Goal: Task Accomplishment & Management: Use online tool/utility

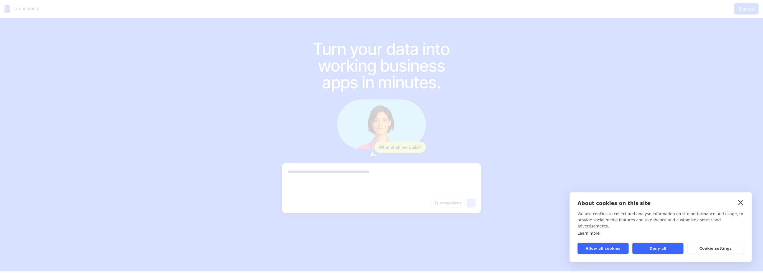
click at [740, 207] on link "close" at bounding box center [741, 202] width 9 height 9
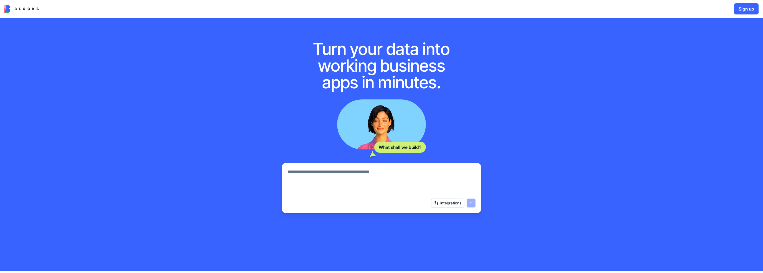
click at [400, 177] on textarea at bounding box center [382, 181] width 188 height 27
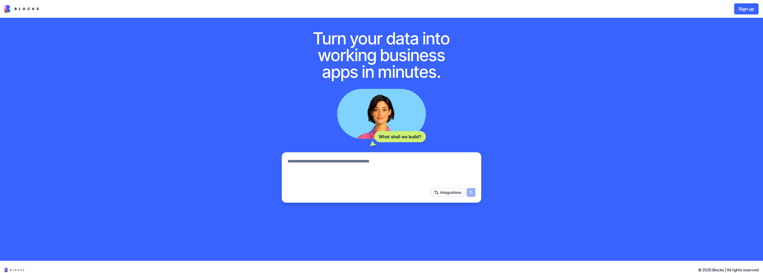
scroll to position [14, 0]
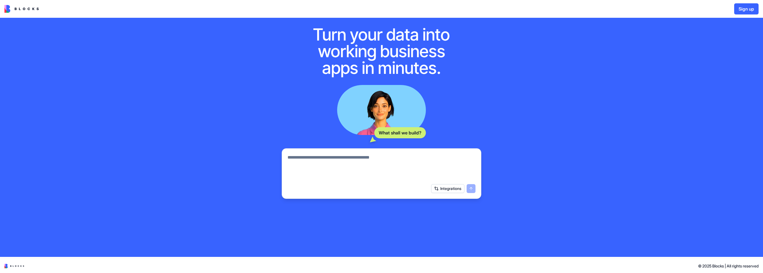
click at [469, 190] on div "Integrations" at bounding box center [453, 188] width 44 height 9
click at [419, 171] on textarea at bounding box center [382, 167] width 188 height 27
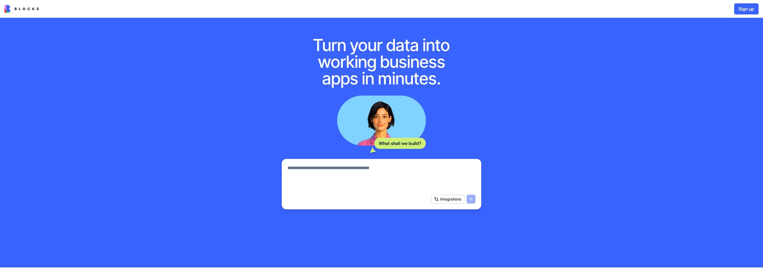
scroll to position [0, 0]
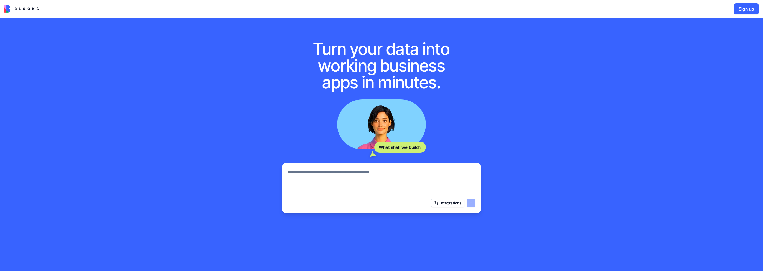
click at [436, 204] on button "Integrations" at bounding box center [447, 202] width 33 height 9
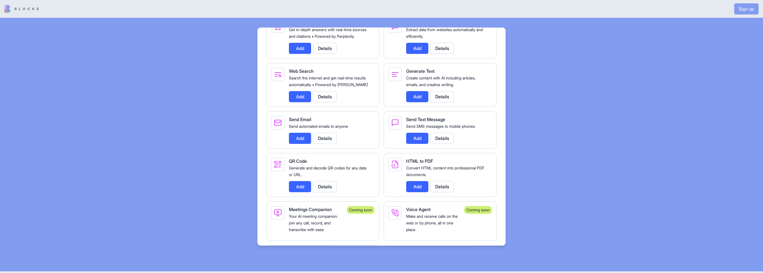
scroll to position [942, 0]
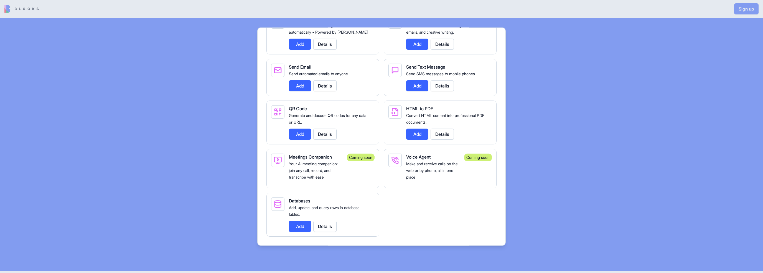
click at [444, 213] on div "Speech To Text Convert audio and voice recordings into accurate text. Add Detai…" at bounding box center [382, 50] width 230 height 371
click at [485, 226] on div "Speech To Text Convert audio and voice recordings into accurate text. Add Detai…" at bounding box center [382, 50] width 230 height 371
click at [507, 235] on div at bounding box center [381, 136] width 763 height 273
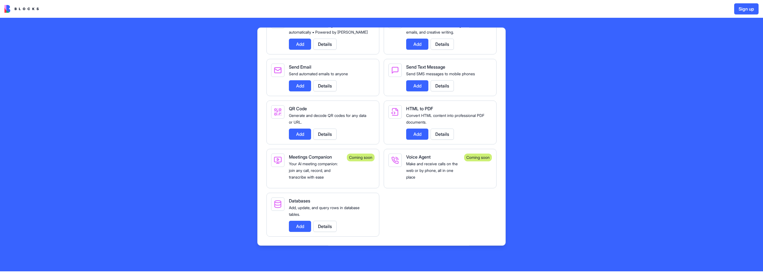
click at [508, 236] on div "Turn your data into working business apps in minutes. What shall we build? Inte…" at bounding box center [381, 144] width 763 height 253
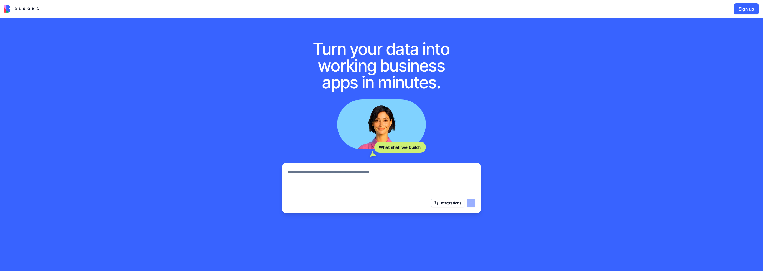
click at [347, 182] on textarea at bounding box center [382, 181] width 188 height 27
click at [350, 185] on textarea at bounding box center [382, 181] width 188 height 27
type textarea "**********"
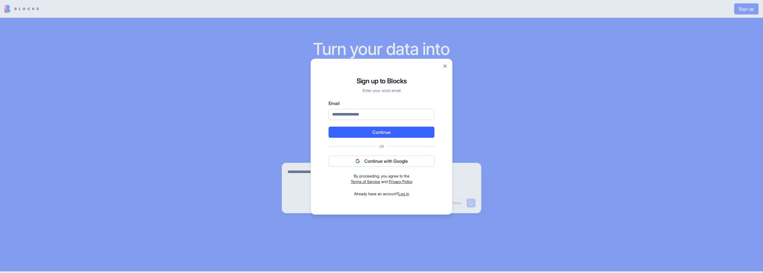
click at [385, 159] on button "Continue with Google" at bounding box center [382, 160] width 106 height 11
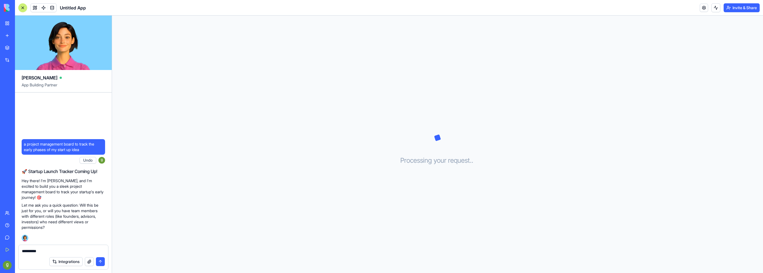
type textarea "**********"
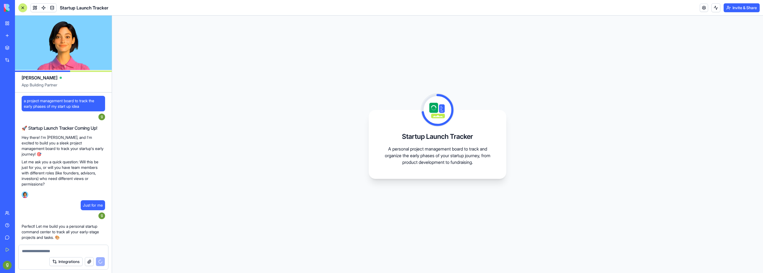
click at [45, 107] on span "a project management board to track the early phases of my start up idea" at bounding box center [63, 103] width 79 height 11
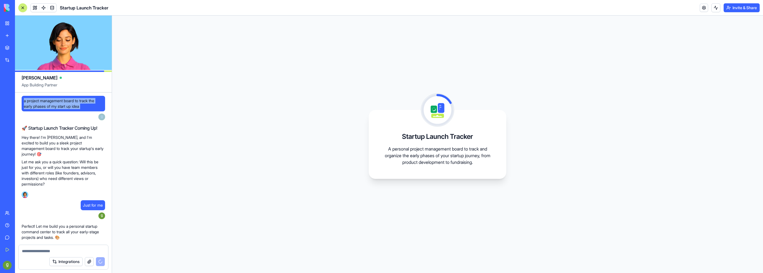
copy span "a project management board to track the early phases of my start up idea"
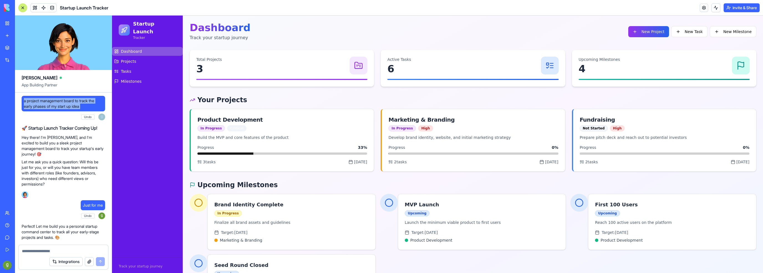
scroll to position [172, 0]
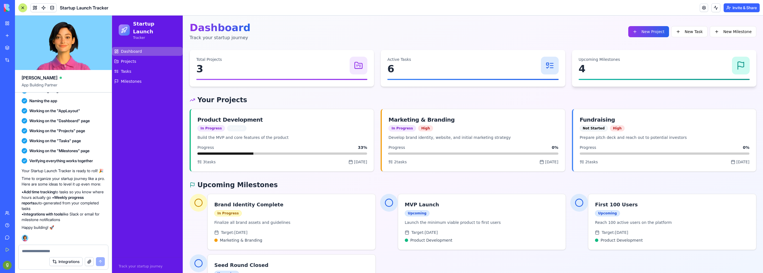
click at [579, 61] on p "Upcoming Milestones" at bounding box center [600, 60] width 42 height 6
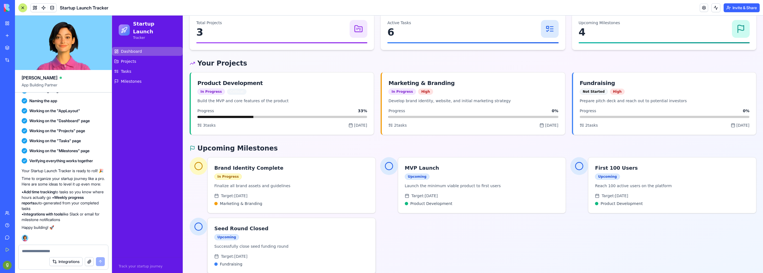
scroll to position [44, 0]
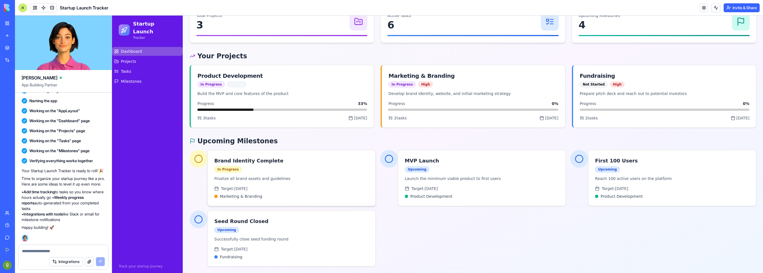
click at [226, 174] on div "Brand Identity Complete In Progress Finalize all brand assets and guidelines Ta…" at bounding box center [292, 177] width 168 height 55
click at [226, 187] on span "Target: [DATE]" at bounding box center [234, 189] width 26 height 6
click at [198, 161] on icon at bounding box center [198, 158] width 9 height 9
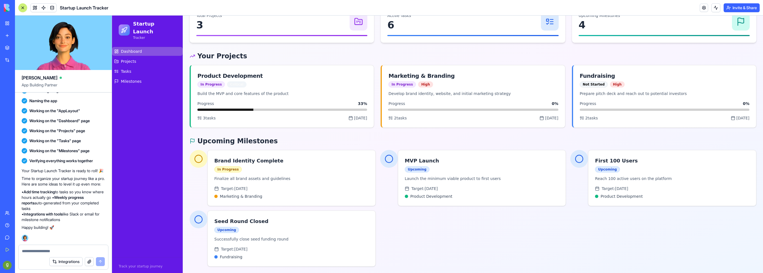
click at [395, 185] on div "MVP Launch Upcoming Launch the minimum viable product to first users Target: [D…" at bounding box center [473, 178] width 186 height 56
click at [412, 195] on span "Product Development" at bounding box center [432, 196] width 42 height 6
click at [545, 158] on h3 "MVP Launch" at bounding box center [482, 161] width 155 height 8
click at [409, 160] on h3 "MVP Launch" at bounding box center [482, 161] width 155 height 8
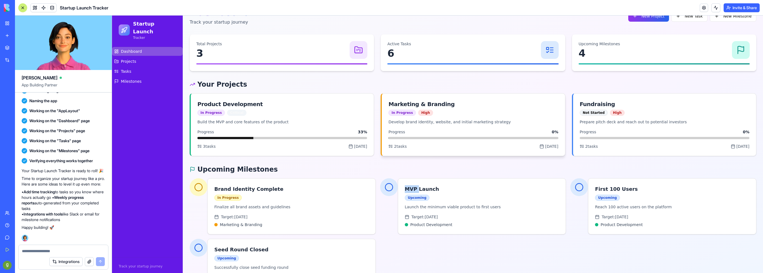
scroll to position [0, 0]
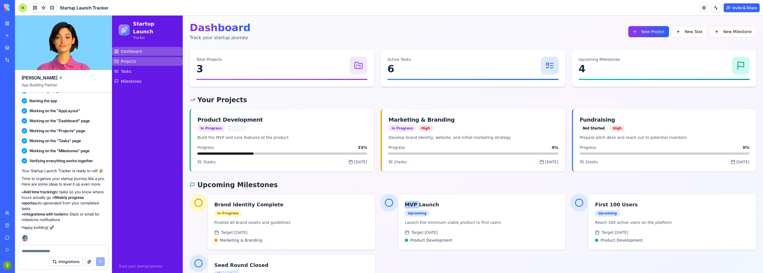
click at [133, 57] on link "Projects" at bounding box center [147, 61] width 71 height 9
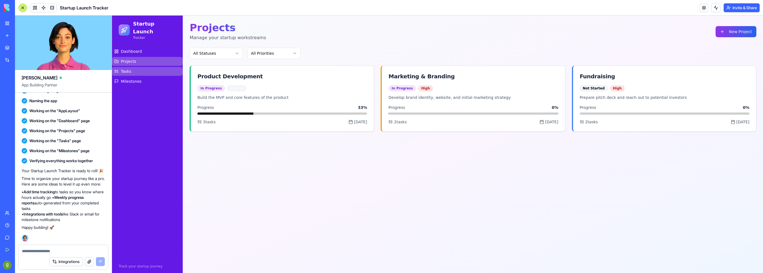
click at [122, 67] on link "Tasks" at bounding box center [147, 71] width 71 height 9
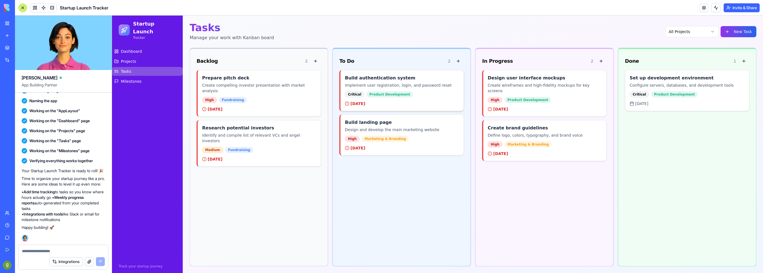
click at [393, 81] on h4 "Build authentication system" at bounding box center [402, 78] width 114 height 7
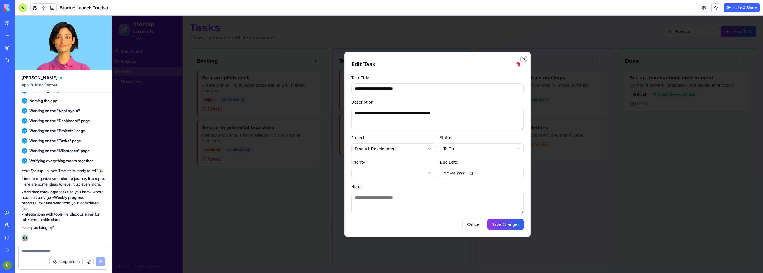
click at [524, 59] on icon "button" at bounding box center [524, 59] width 4 height 4
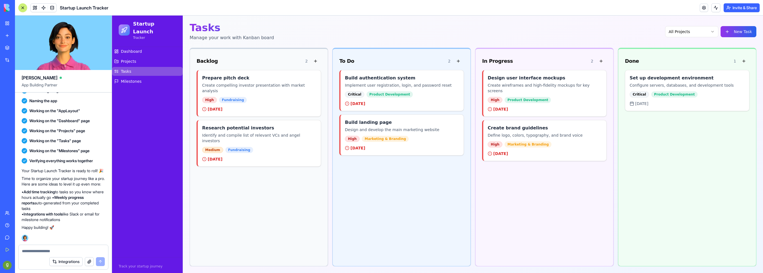
drag, startPoint x: 350, startPoint y: 57, endPoint x: 346, endPoint y: 61, distance: 5.3
click at [348, 60] on div "To Do" at bounding box center [347, 61] width 15 height 8
click at [346, 61] on div "To Do" at bounding box center [347, 61] width 15 height 8
click at [449, 62] on span "2" at bounding box center [449, 61] width 2 height 6
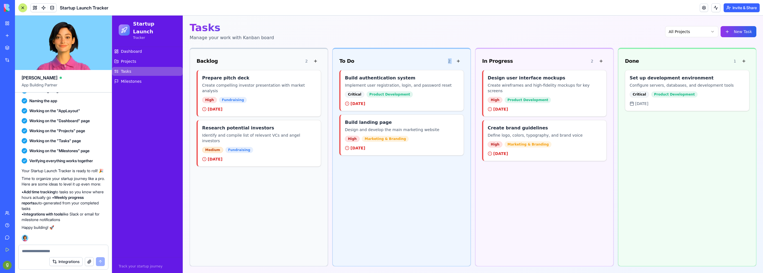
click at [449, 62] on span "2" at bounding box center [449, 61] width 2 height 6
click at [214, 62] on div "Backlog" at bounding box center [207, 61] width 21 height 8
click at [240, 147] on div "Fundraising" at bounding box center [240, 150] width 28 height 6
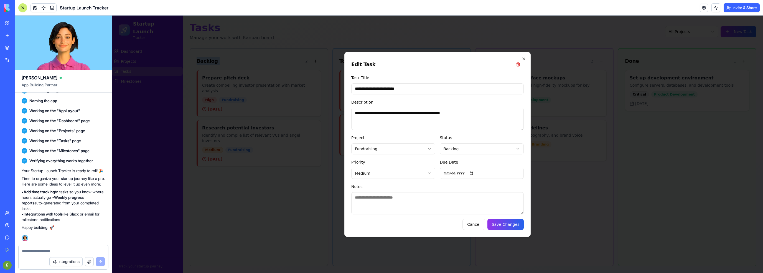
click at [414, 146] on body "Startup Launch Tracker Dashboard Projects Tasks Milestones Track your startup j…" at bounding box center [437, 144] width 651 height 257
click at [413, 146] on body "Startup Launch Tracker Dashboard Projects Tasks Milestones Track your startup j…" at bounding box center [437, 144] width 651 height 257
click at [524, 57] on icon "button" at bounding box center [524, 59] width 4 height 4
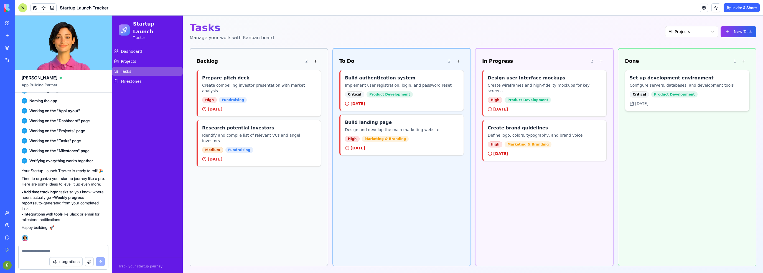
click at [686, 95] on div "Critical Product Development" at bounding box center [687, 94] width 115 height 6
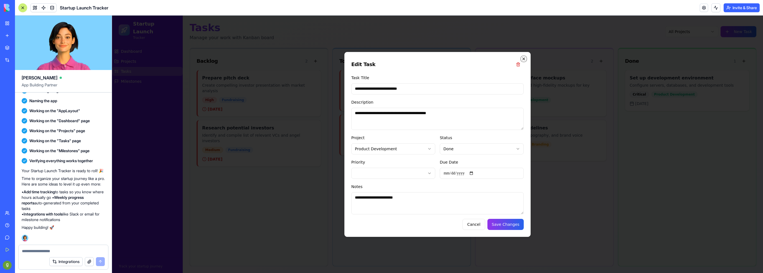
click at [523, 57] on icon "button" at bounding box center [524, 59] width 4 height 4
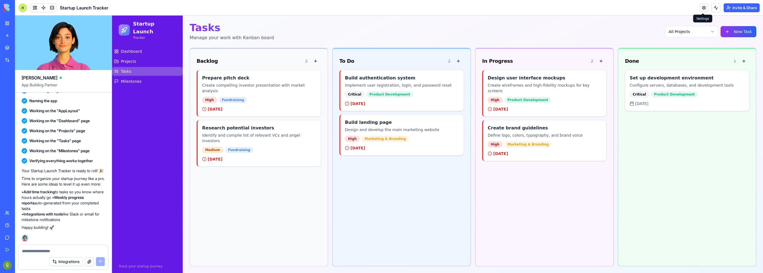
click at [702, 5] on link at bounding box center [704, 8] width 8 height 8
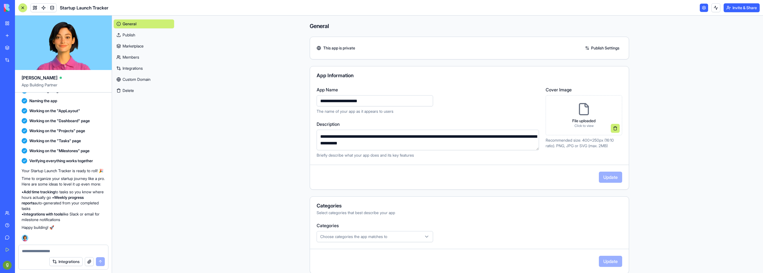
click at [130, 68] on link "Integrations" at bounding box center [144, 68] width 60 height 9
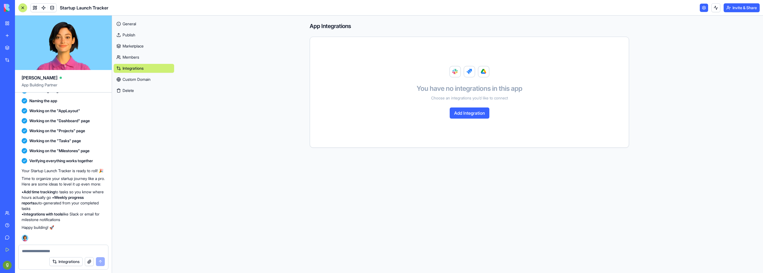
click at [142, 82] on link "Custom Domain" at bounding box center [144, 79] width 60 height 9
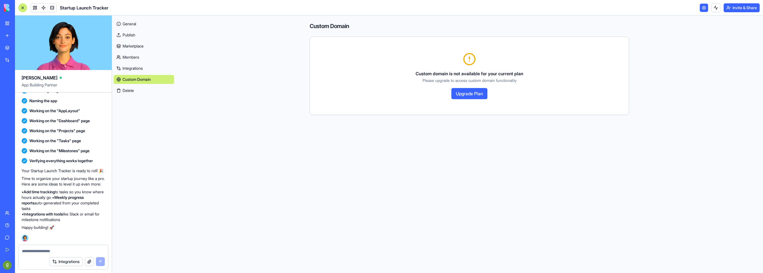
click at [140, 93] on button "Delete" at bounding box center [144, 90] width 60 height 9
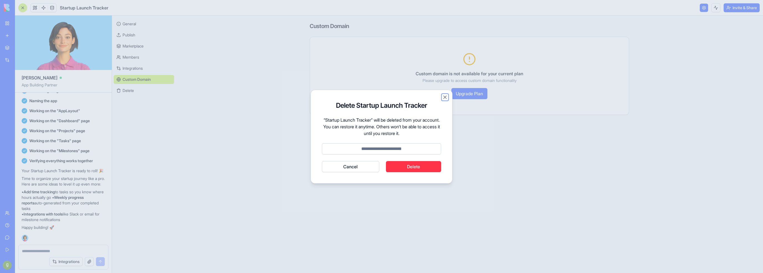
click at [444, 98] on button "Close" at bounding box center [445, 97] width 6 height 6
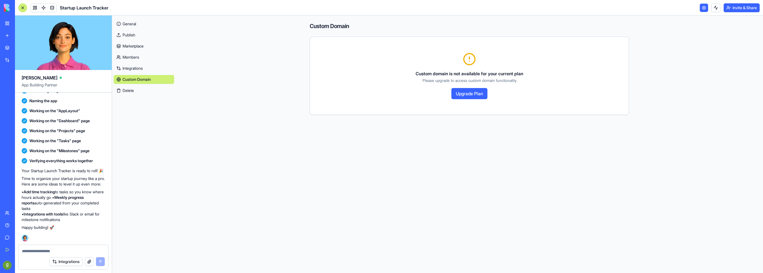
click at [132, 43] on link "Marketplace" at bounding box center [144, 46] width 60 height 9
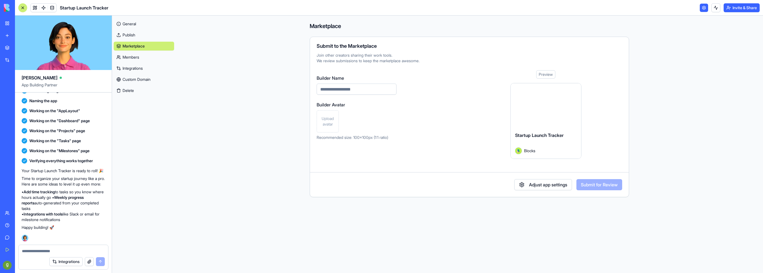
click at [124, 21] on link "General" at bounding box center [144, 23] width 60 height 9
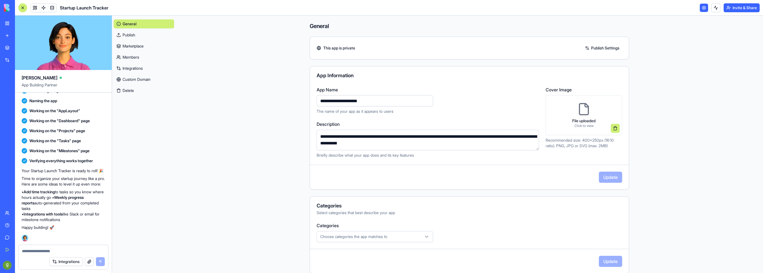
click at [125, 30] on div "General Publish Marketplace Members Integrations Custom Domain Delete" at bounding box center [144, 56] width 60 height 78
click at [121, 70] on link "Integrations" at bounding box center [144, 68] width 60 height 9
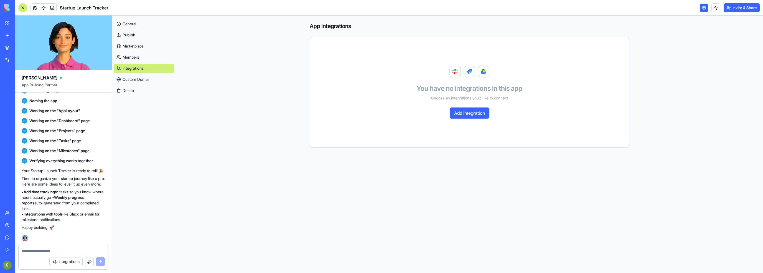
click at [460, 115] on button "Add Integration" at bounding box center [470, 112] width 40 height 11
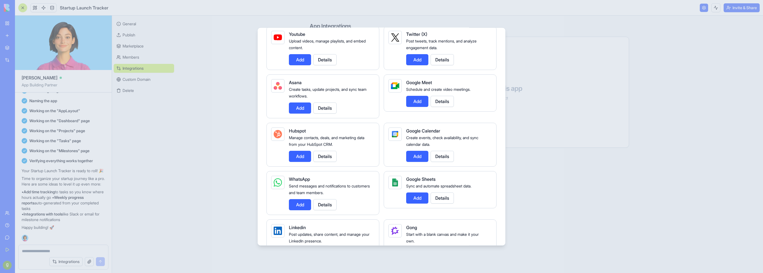
scroll to position [194, 0]
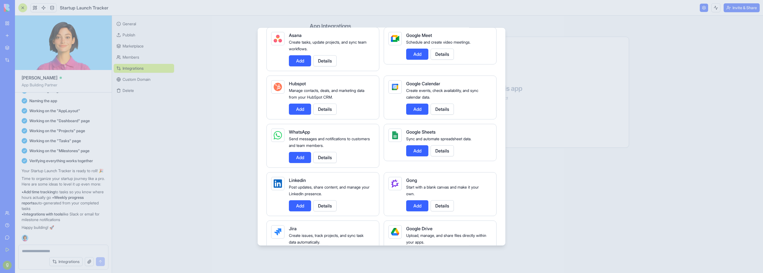
click at [417, 153] on button "Add" at bounding box center [417, 150] width 22 height 11
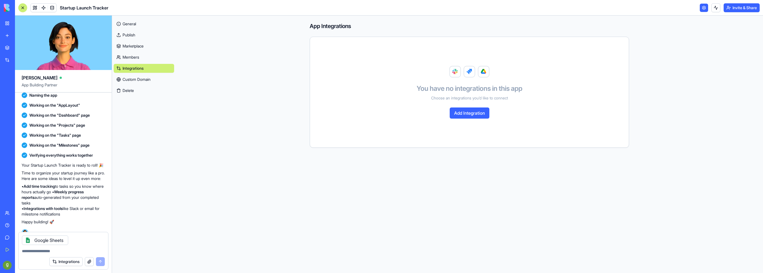
click at [143, 75] on link "Custom Domain" at bounding box center [144, 79] width 60 height 9
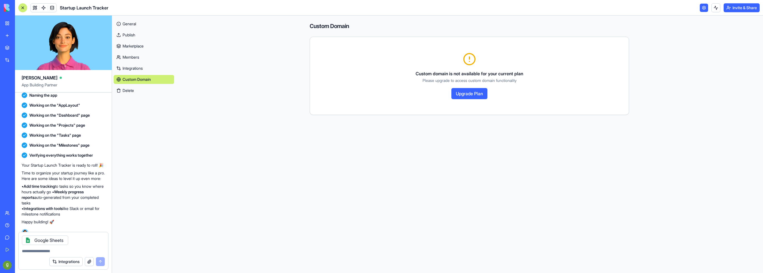
click at [131, 52] on div "General Publish Marketplace Members Integrations Custom Domain Delete" at bounding box center [144, 56] width 60 height 78
click at [127, 21] on link "General" at bounding box center [144, 23] width 60 height 9
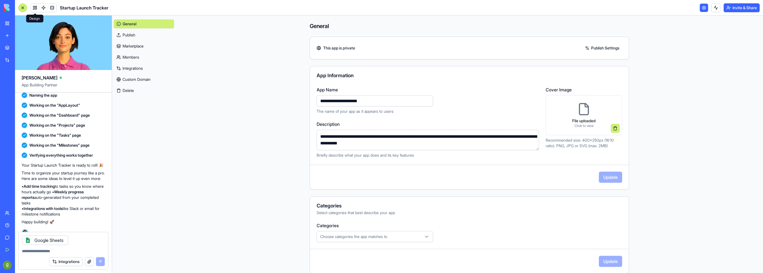
click at [34, 7] on link at bounding box center [35, 8] width 8 height 8
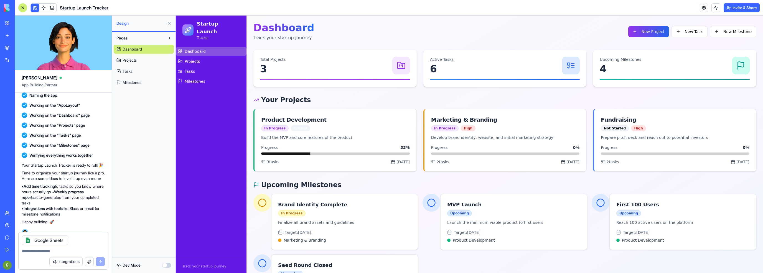
click at [128, 59] on span "Projects" at bounding box center [130, 60] width 14 height 6
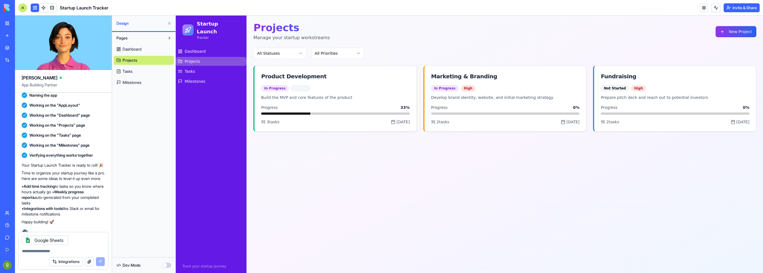
click at [133, 50] on span "Dashboard" at bounding box center [132, 49] width 19 height 6
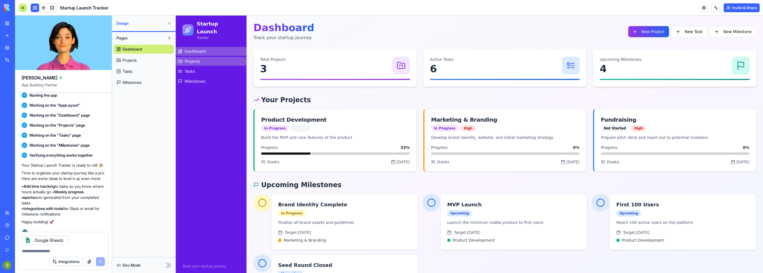
click at [204, 57] on link "Projects" at bounding box center [211, 61] width 71 height 9
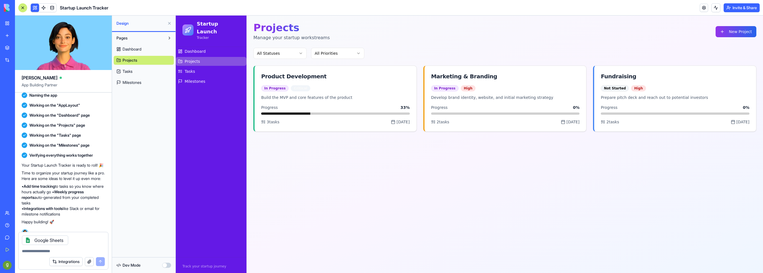
click at [201, 24] on h1 "Startup Launch" at bounding box center [218, 28] width 43 height 16
click at [43, 244] on div "Google Sheets" at bounding box center [45, 239] width 46 height 9
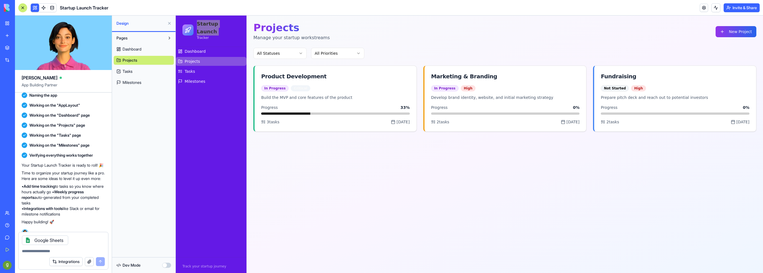
click at [55, 242] on div "Google Sheets" at bounding box center [45, 239] width 46 height 9
click at [28, 240] on icon at bounding box center [28, 240] width 4 height 4
click at [32, 252] on textarea at bounding box center [63, 251] width 83 height 6
click at [209, 27] on h1 "Startup Launch" at bounding box center [218, 28] width 43 height 16
click at [138, 80] on span "Milestones" at bounding box center [132, 83] width 19 height 6
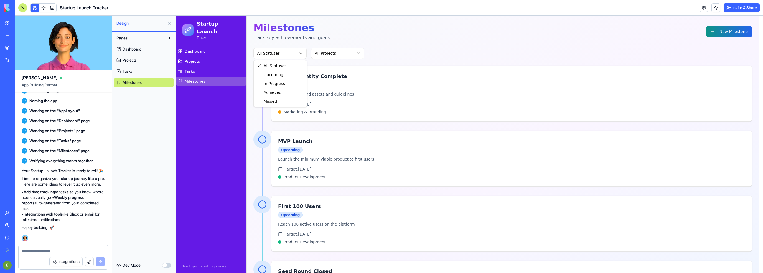
click at [288, 54] on html "Startup Launch Tracker Dashboard Projects Tasks Milestones Track your startup j…" at bounding box center [470, 169] width 588 height 307
click at [291, 98] on div "Brand Identity Complete In Progress Finalize all brand assets and guidelines Ta…" at bounding box center [514, 93] width 485 height 55
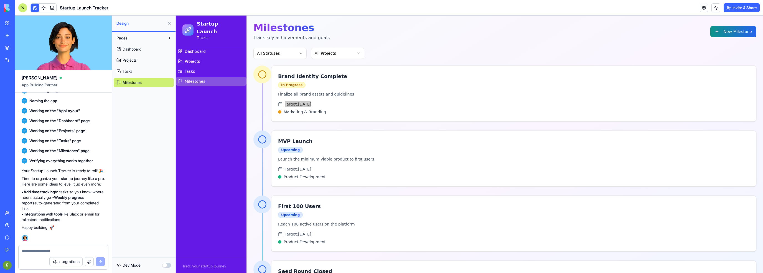
click at [145, 67] on link "Tasks" at bounding box center [144, 71] width 60 height 9
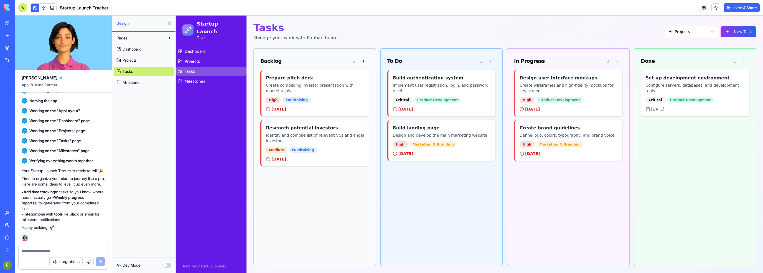
click at [136, 58] on span "Projects" at bounding box center [130, 60] width 14 height 6
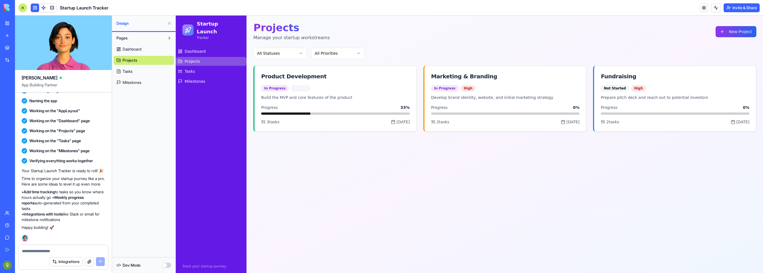
click at [21, 86] on div "Untitled App" at bounding box center [13, 87] width 16 height 6
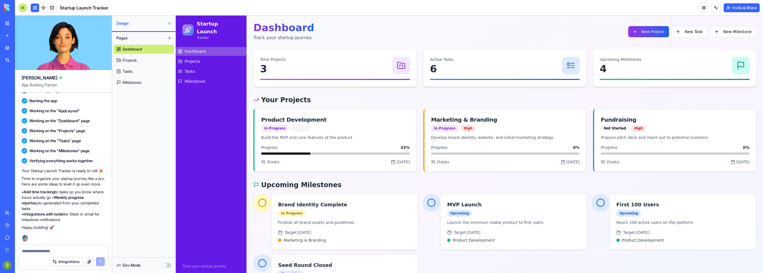
click at [164, 264] on button "button" at bounding box center [166, 264] width 9 height 5
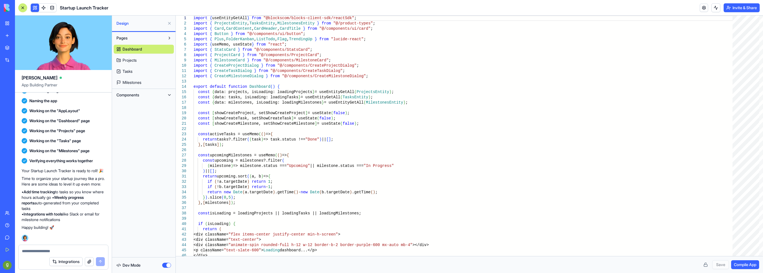
click at [164, 264] on button "button" at bounding box center [166, 264] width 9 height 5
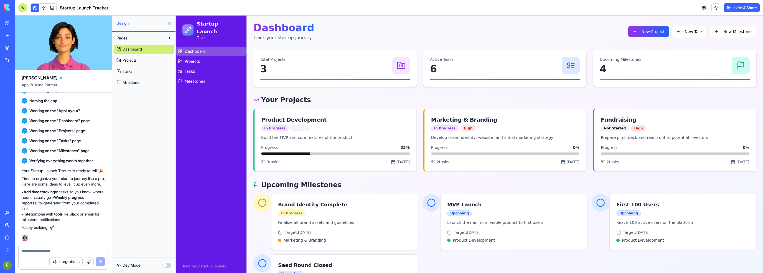
click at [21, 85] on div "Untitled App" at bounding box center [13, 87] width 16 height 6
click at [39, 253] on textarea at bounding box center [63, 251] width 83 height 6
click at [46, 248] on textarea at bounding box center [63, 251] width 83 height 6
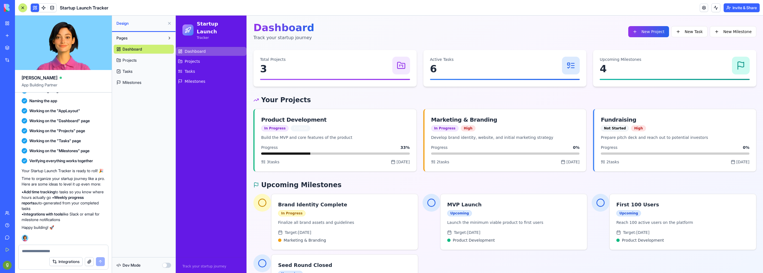
click at [46, 248] on textarea at bounding box center [63, 251] width 83 height 6
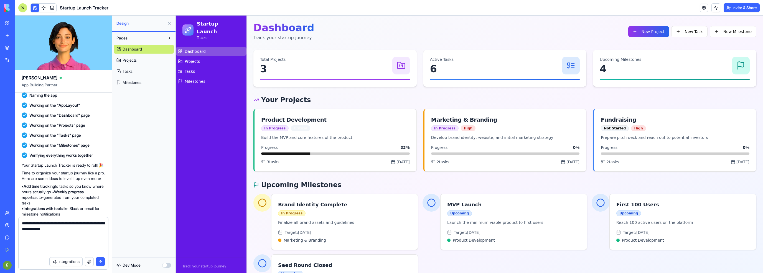
paste textarea "**********"
click at [31, 245] on textarea at bounding box center [63, 236] width 83 height 33
click at [28, 240] on textarea at bounding box center [63, 236] width 83 height 33
click at [67, 228] on textarea at bounding box center [63, 236] width 83 height 33
click at [82, 229] on textarea at bounding box center [63, 236] width 83 height 33
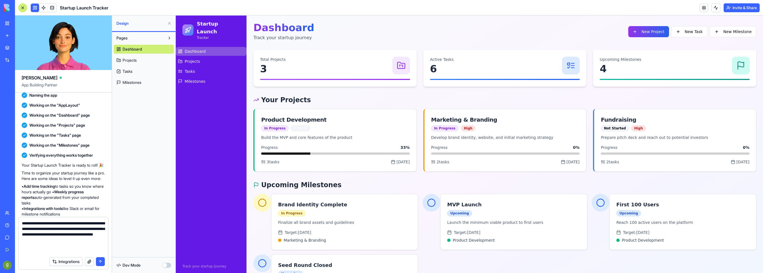
click at [82, 229] on textarea at bounding box center [63, 236] width 83 height 33
click at [89, 240] on textarea at bounding box center [63, 236] width 83 height 33
type textarea "**********"
click at [98, 258] on button "submit" at bounding box center [100, 261] width 9 height 9
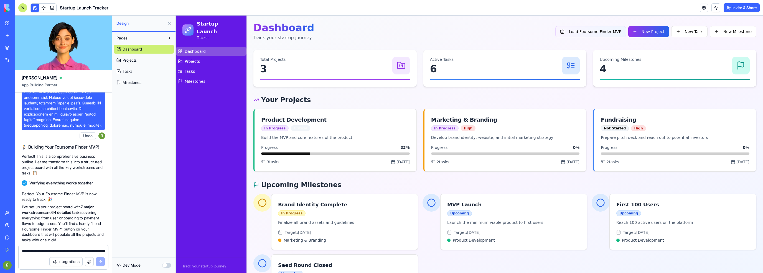
scroll to position [1548, 0]
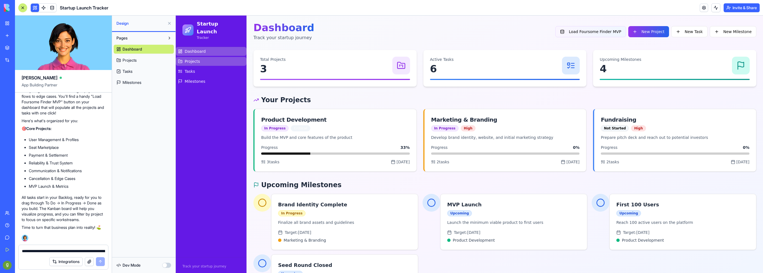
click at [195, 59] on span "Projects" at bounding box center [192, 62] width 15 height 6
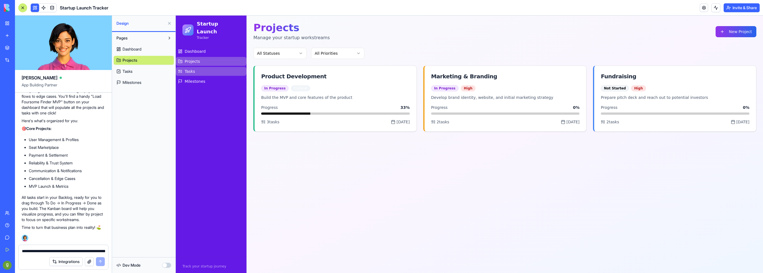
click at [192, 69] on span "Tasks" at bounding box center [190, 72] width 11 height 6
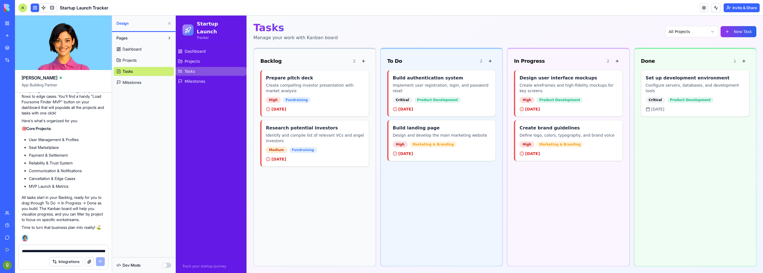
click at [147, 53] on link "Dashboard" at bounding box center [144, 49] width 60 height 9
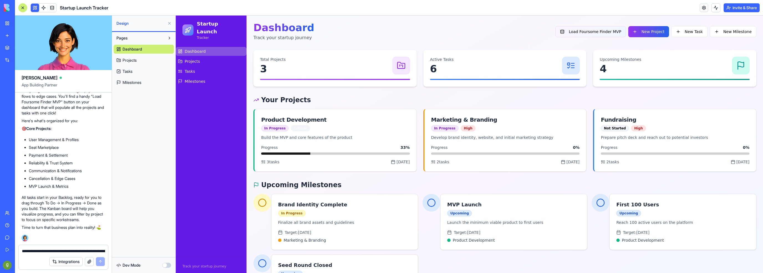
scroll to position [1548, 0]
click at [140, 47] on span "Dashboard" at bounding box center [132, 49] width 19 height 6
click at [195, 57] on link "Projects" at bounding box center [211, 61] width 71 height 9
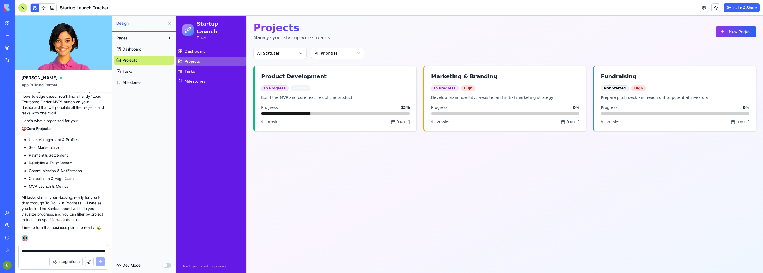
click at [195, 57] on link "Projects" at bounding box center [211, 61] width 71 height 9
click at [196, 26] on div "Startup Launch Tracker" at bounding box center [211, 30] width 66 height 24
click at [199, 24] on h1 "Startup Launch" at bounding box center [218, 28] width 43 height 16
click at [169, 22] on button at bounding box center [169, 23] width 9 height 9
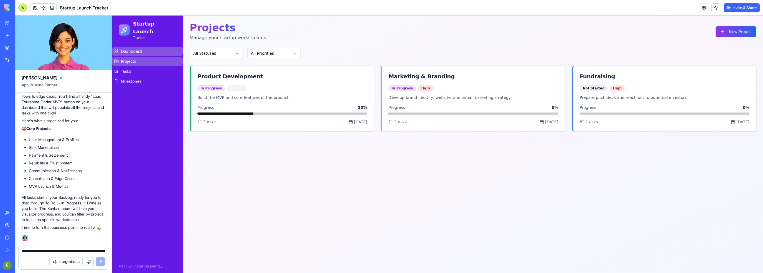
click at [122, 49] on span "Dashboard" at bounding box center [131, 52] width 21 height 6
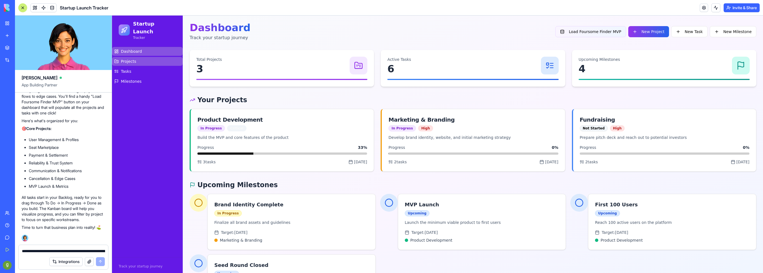
click at [124, 59] on span "Projects" at bounding box center [128, 62] width 15 height 6
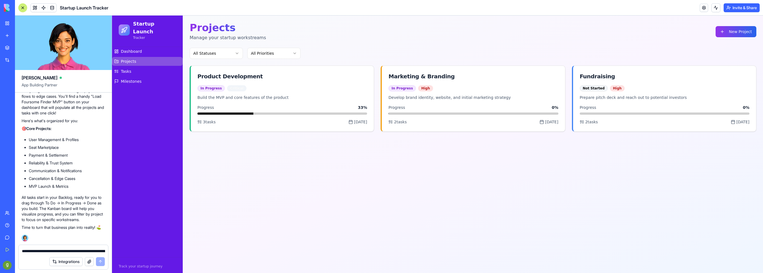
scroll to position [1548, 0]
click at [41, 228] on p "Time to turn that business plan into reality! ⛳" at bounding box center [63, 227] width 83 height 6
click at [40, 226] on p "Time to turn that business plan into reality! ⛳" at bounding box center [63, 227] width 83 height 6
click at [52, 249] on textarea at bounding box center [63, 251] width 83 height 6
click at [132, 49] on span "Dashboard" at bounding box center [131, 52] width 21 height 6
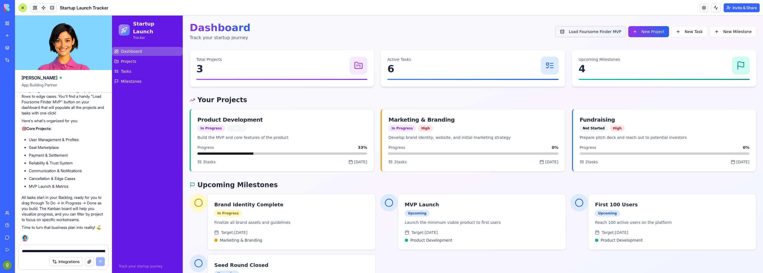
click at [599, 33] on button "Load Foursome Finder MVP" at bounding box center [591, 31] width 71 height 11
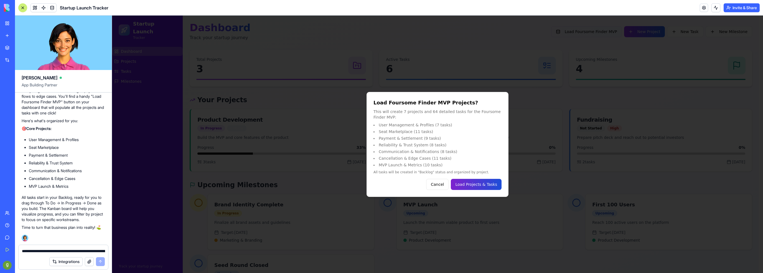
click at [475, 187] on button "Load Projects & Tasks" at bounding box center [476, 184] width 51 height 11
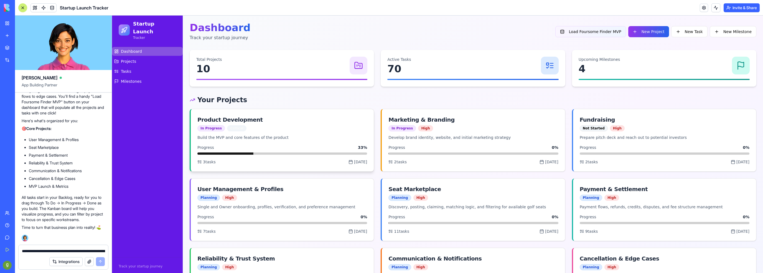
click at [352, 135] on p "Build the MVP and core features of the product" at bounding box center [283, 138] width 170 height 6
click at [359, 129] on div "In Progress Critical" at bounding box center [283, 128] width 170 height 6
click at [223, 156] on div "Build the MVP and core features of the product Progress 33 % 3 tasks [DATE]" at bounding box center [282, 153] width 183 height 37
click at [209, 119] on div "Product Development" at bounding box center [230, 120] width 65 height 8
click at [238, 64] on div "Total Projects 10" at bounding box center [281, 66] width 171 height 18
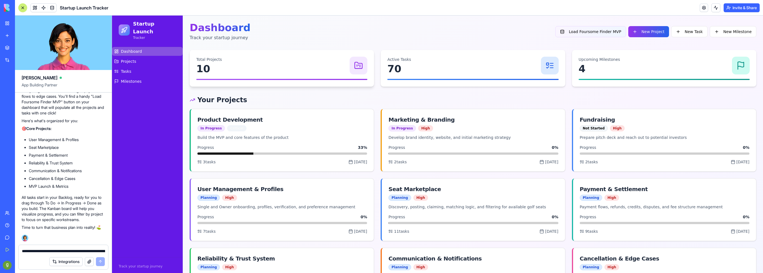
drag, startPoint x: 207, startPoint y: 57, endPoint x: 284, endPoint y: 59, distance: 76.6
click at [212, 56] on div "Total Projects 10" at bounding box center [282, 68] width 184 height 37
click at [352, 66] on div at bounding box center [359, 66] width 18 height 18
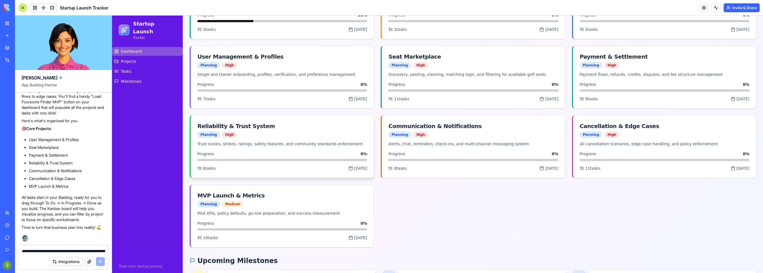
scroll to position [83, 0]
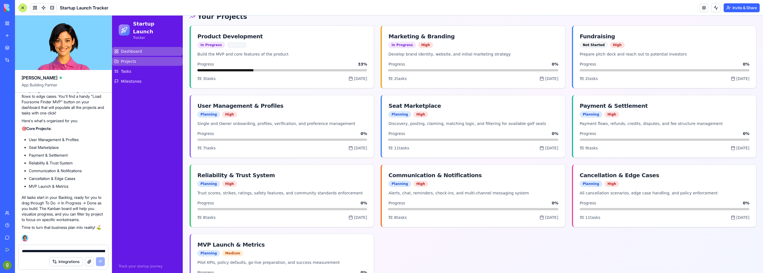
click at [137, 57] on link "Projects" at bounding box center [147, 61] width 71 height 9
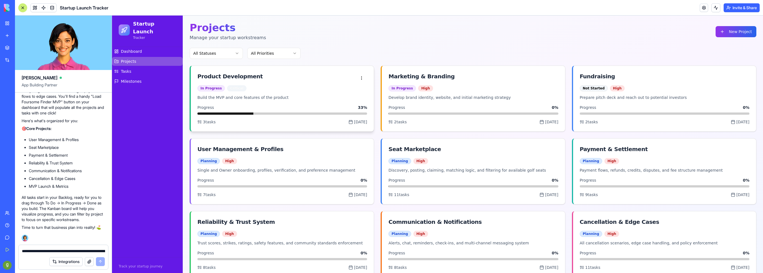
drag, startPoint x: 311, startPoint y: 72, endPoint x: 264, endPoint y: 74, distance: 47.5
click at [311, 72] on div "Product Development" at bounding box center [283, 77] width 170 height 11
click at [242, 75] on div "Product Development" at bounding box center [230, 76] width 65 height 8
click at [240, 75] on div "Product Development" at bounding box center [230, 76] width 65 height 8
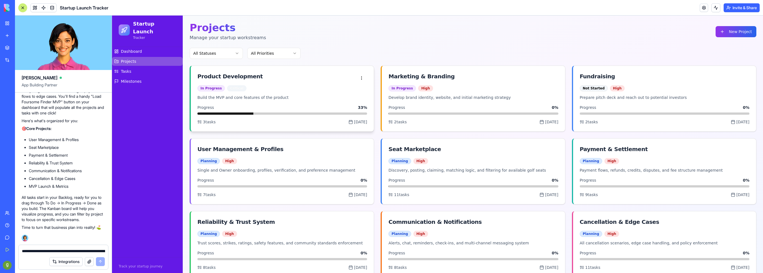
click at [275, 93] on div "Product Development In Progress Critical" at bounding box center [282, 80] width 183 height 29
click at [211, 121] on span "3 tasks" at bounding box center [209, 122] width 13 height 6
click at [336, 124] on div "3 tasks [DATE]" at bounding box center [283, 122] width 170 height 6
click at [354, 121] on span "[DATE]" at bounding box center [360, 122] width 13 height 6
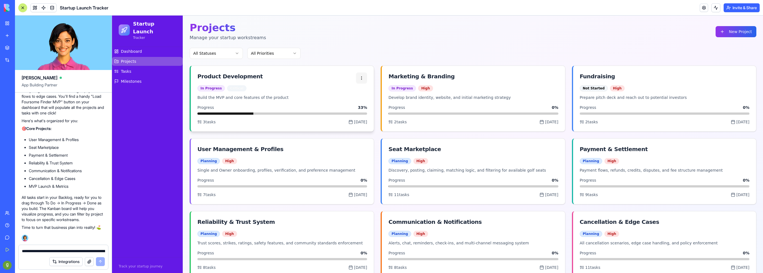
click at [359, 76] on html "Startup Launch Tracker Dashboard Projects Tasks Milestones Track your startup j…" at bounding box center [437, 186] width 651 height 341
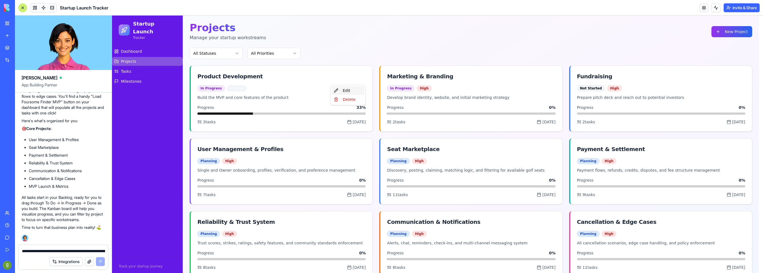
click at [345, 90] on div "Edit" at bounding box center [348, 90] width 33 height 9
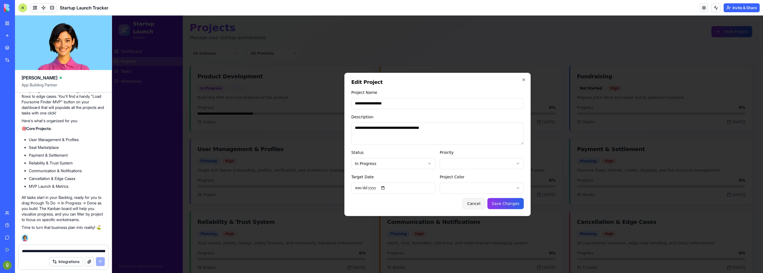
click at [477, 204] on button "Cancel" at bounding box center [474, 203] width 22 height 11
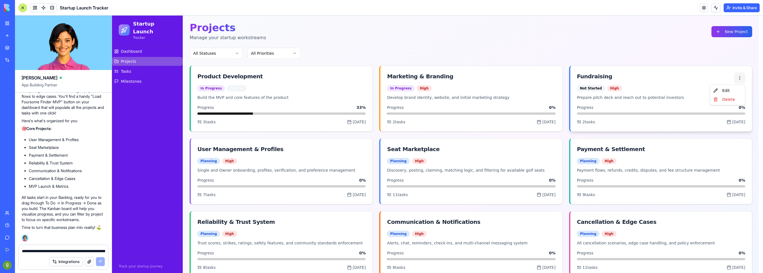
click at [741, 79] on html "Startup Launch Tracker Dashboard Projects Tasks Milestones Track your startup j…" at bounding box center [437, 186] width 651 height 341
click at [721, 95] on div "Delete" at bounding box center [728, 99] width 33 height 9
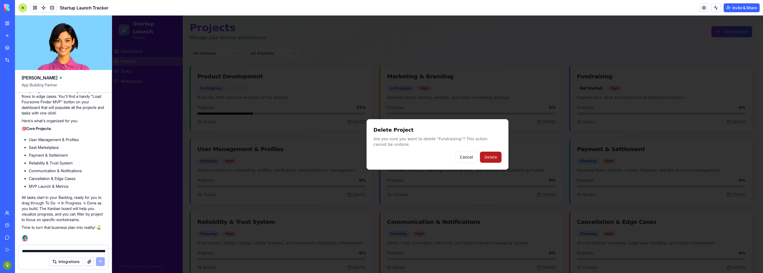
click at [493, 158] on button "Delete" at bounding box center [491, 156] width 22 height 11
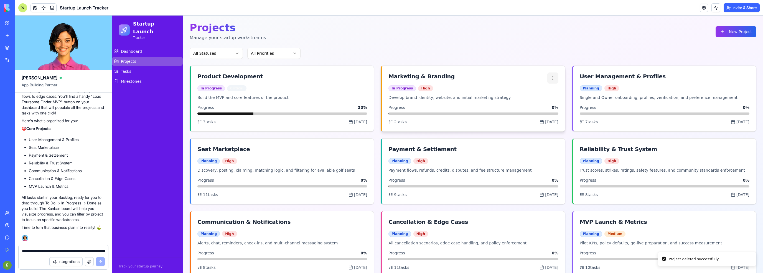
click at [549, 80] on html "Startup Launch Tracker Dashboard Projects Tasks Milestones Track your startup j…" at bounding box center [437, 150] width 651 height 268
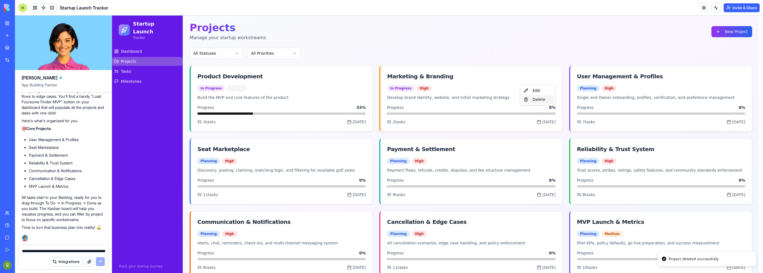
click at [541, 101] on div "Delete" at bounding box center [538, 99] width 33 height 9
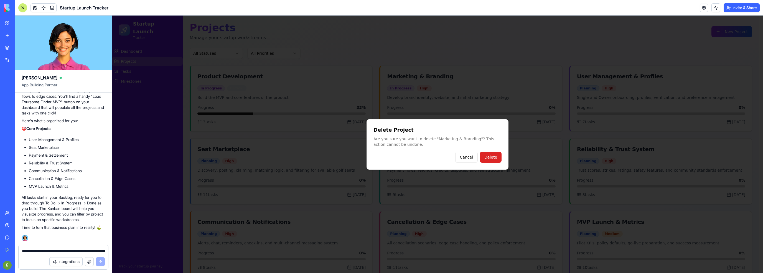
click at [496, 159] on button "Delete" at bounding box center [491, 156] width 22 height 11
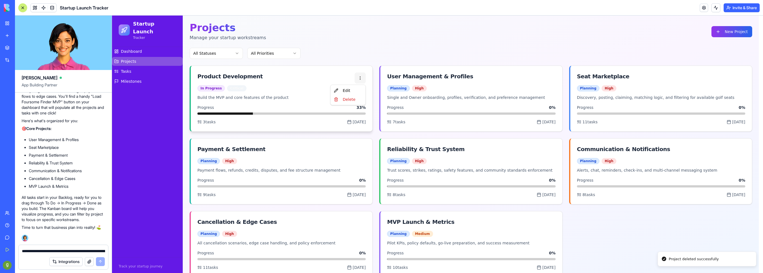
click at [362, 79] on html "Startup Launch Tracker Dashboard Projects Tasks Milestones Track your startup j…" at bounding box center [437, 150] width 651 height 268
click at [352, 102] on div "Delete" at bounding box center [348, 99] width 33 height 9
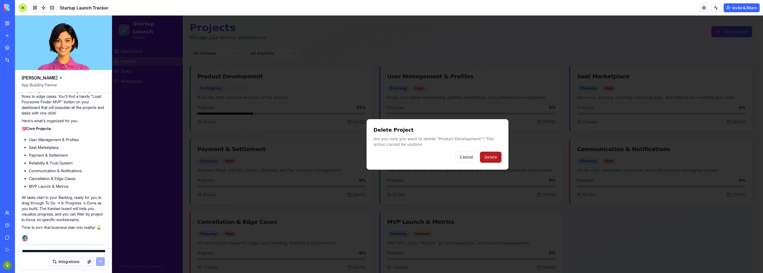
click at [485, 154] on button "Delete" at bounding box center [491, 156] width 22 height 11
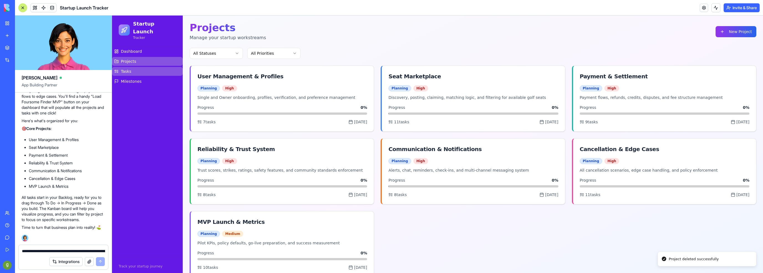
click at [135, 67] on link "Tasks" at bounding box center [147, 71] width 71 height 9
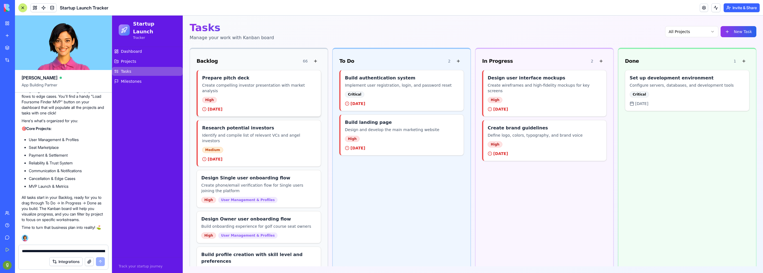
click at [263, 91] on div "Prepare pitch deck Create compelling investor presentation with market analysis…" at bounding box center [259, 93] width 123 height 46
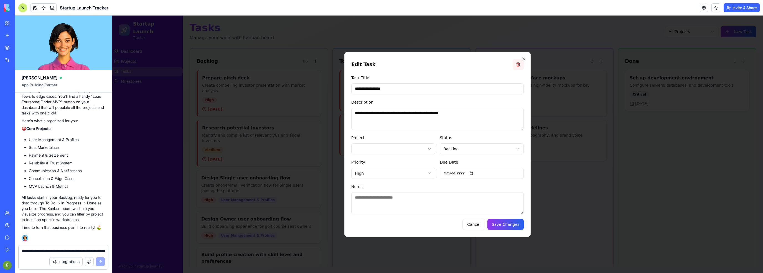
click at [516, 64] on button at bounding box center [518, 64] width 11 height 11
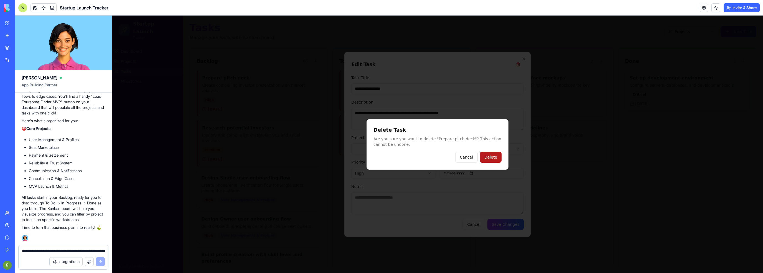
click at [497, 157] on button "Delete" at bounding box center [491, 156] width 22 height 11
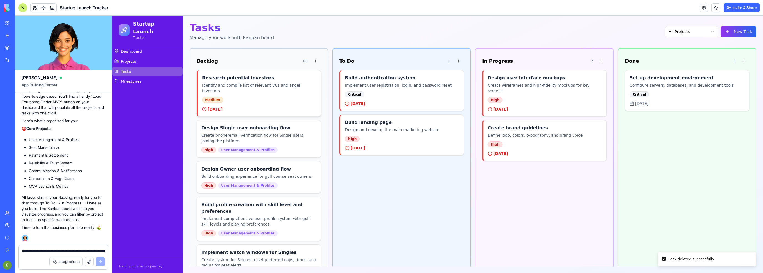
click at [305, 85] on p "Identify and compile list of relevant VCs and angel investors" at bounding box center [259, 87] width 114 height 11
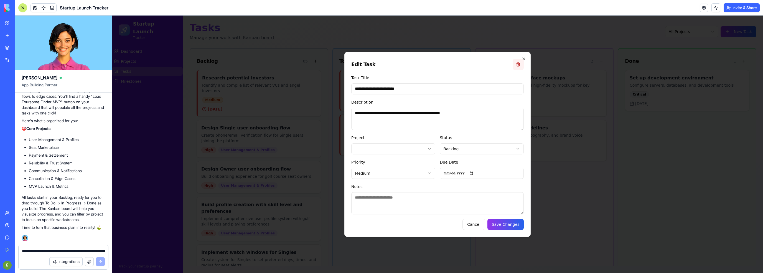
click at [516, 64] on button at bounding box center [518, 64] width 11 height 11
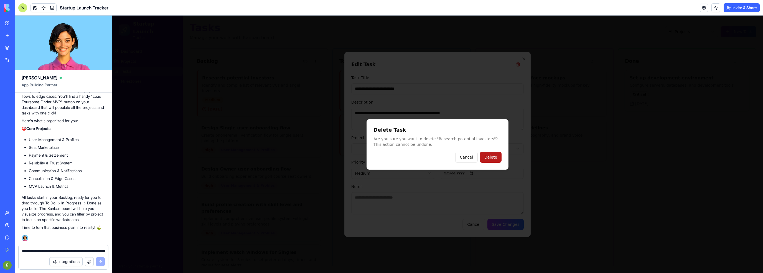
click at [490, 157] on button "Delete" at bounding box center [491, 156] width 22 height 11
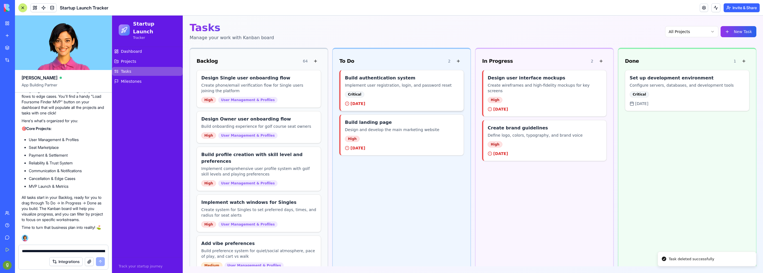
click at [431, 82] on div "Build authentication system Implement user registration, login, and password re…" at bounding box center [402, 81] width 114 height 13
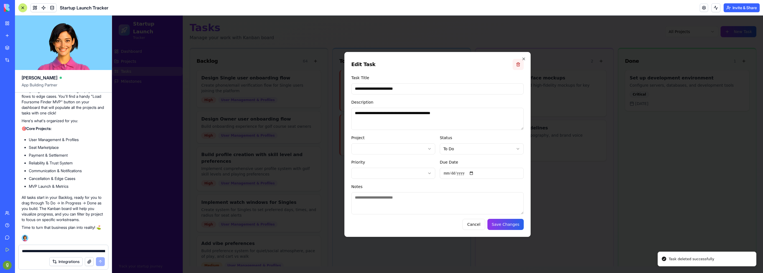
click at [518, 62] on button at bounding box center [518, 64] width 11 height 11
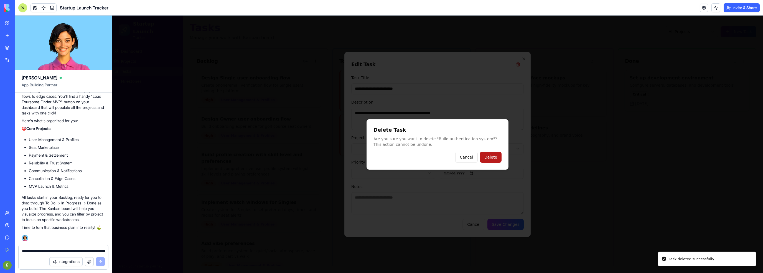
click at [490, 157] on button "Delete" at bounding box center [491, 156] width 22 height 11
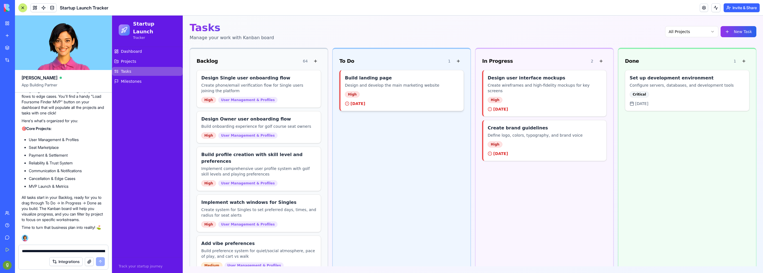
click at [416, 81] on h4 "Build landing page" at bounding box center [402, 78] width 114 height 7
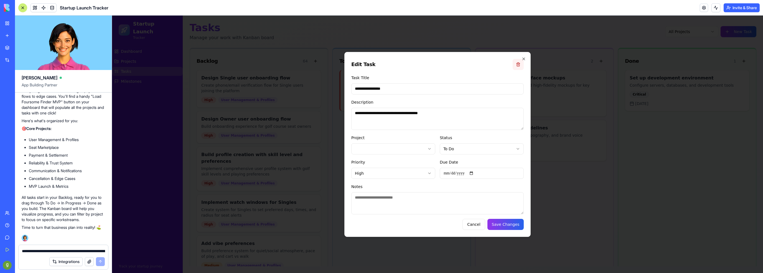
click at [520, 67] on button at bounding box center [518, 64] width 11 height 11
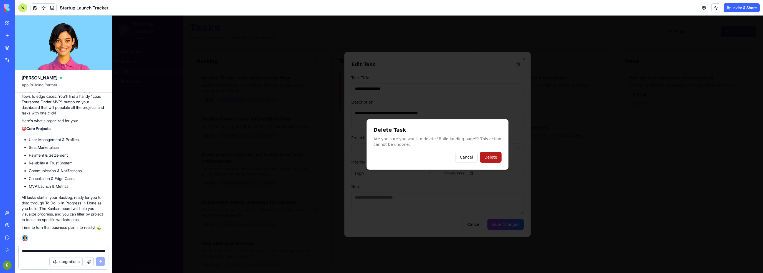
click at [494, 157] on button "Delete" at bounding box center [491, 156] width 22 height 11
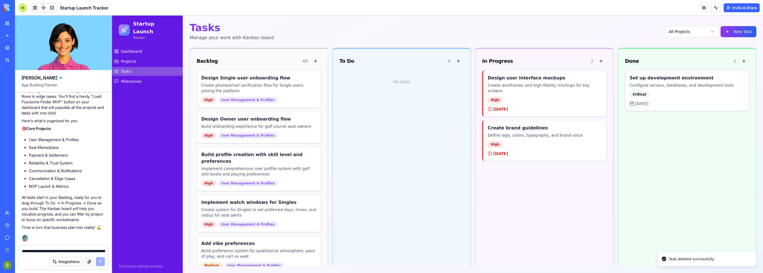
drag, startPoint x: 367, startPoint y: 141, endPoint x: 366, endPoint y: 149, distance: 7.6
click at [229, 58] on div "Backlog 64" at bounding box center [259, 60] width 125 height 11
click at [687, 27] on html "Startup Launch Tracker Dashboard Projects Tasks Milestones Track your startup j…" at bounding box center [437, 144] width 651 height 257
click at [538, 80] on h4 "Design user interface mockups" at bounding box center [545, 78] width 114 height 7
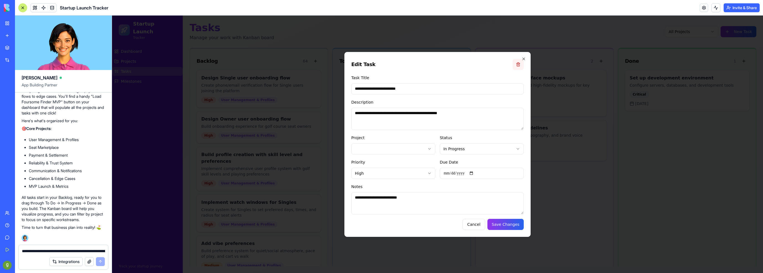
click at [517, 64] on button at bounding box center [518, 64] width 11 height 11
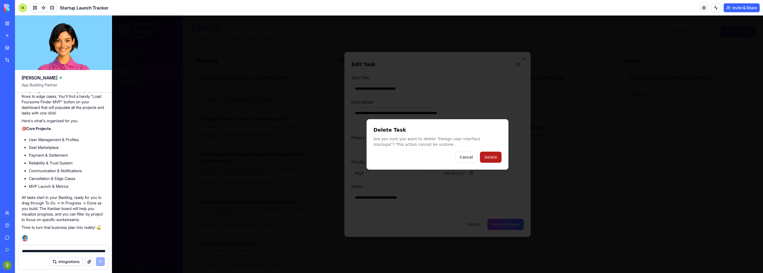
click at [489, 159] on button "Delete" at bounding box center [491, 156] width 22 height 11
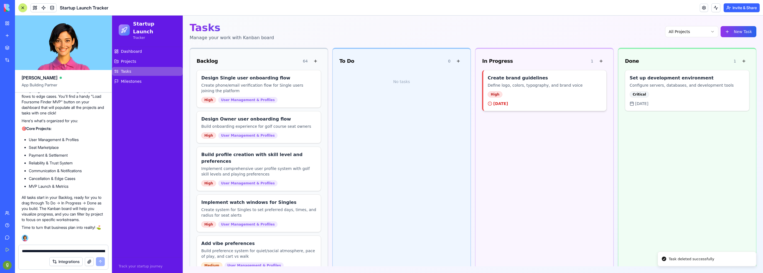
click at [517, 80] on h4 "Create brand guidelines" at bounding box center [545, 78] width 114 height 7
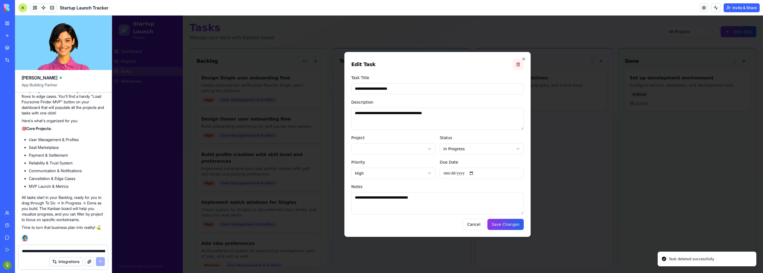
click at [516, 62] on button at bounding box center [518, 64] width 11 height 11
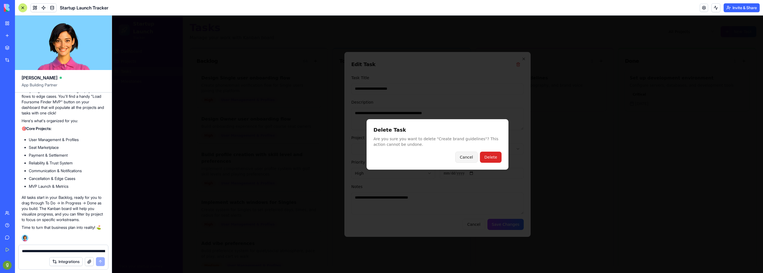
click at [464, 158] on button "Cancel" at bounding box center [466, 156] width 22 height 11
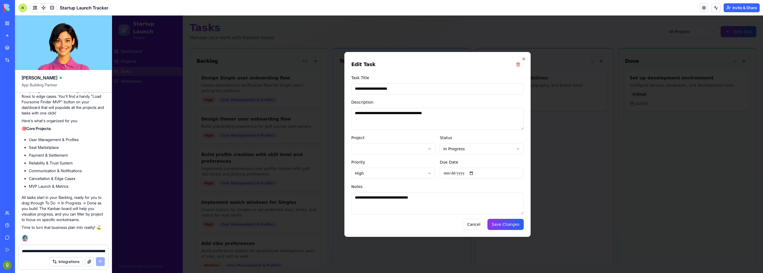
click at [358, 205] on textarea "**********" at bounding box center [437, 203] width 173 height 22
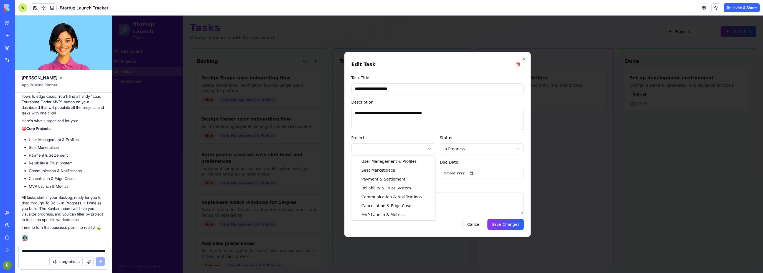
click at [382, 150] on body "Startup Launch Tracker Dashboard Projects Tasks Milestones Track your startup j…" at bounding box center [437, 144] width 651 height 257
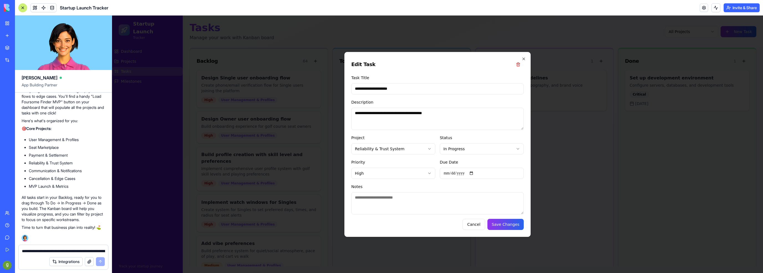
click at [503, 222] on button "Save Changes" at bounding box center [506, 224] width 37 height 11
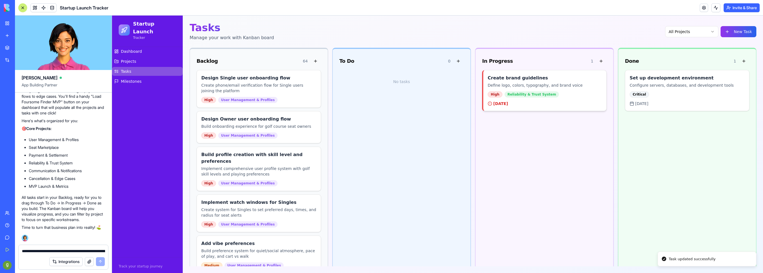
click at [555, 98] on div "Create brand guidelines Define logo, colors, typography, and brand voice High R…" at bounding box center [544, 90] width 123 height 40
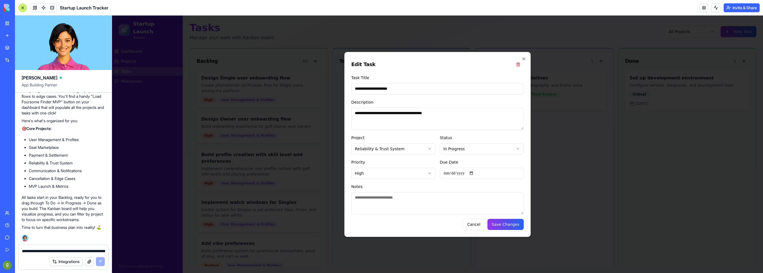
click at [475, 170] on input "**********" at bounding box center [482, 173] width 84 height 11
click at [475, 171] on input "**********" at bounding box center [482, 173] width 84 height 11
type input "**********"
click at [476, 174] on input "**********" at bounding box center [482, 173] width 84 height 11
click at [500, 227] on button "Save Changes" at bounding box center [506, 224] width 37 height 11
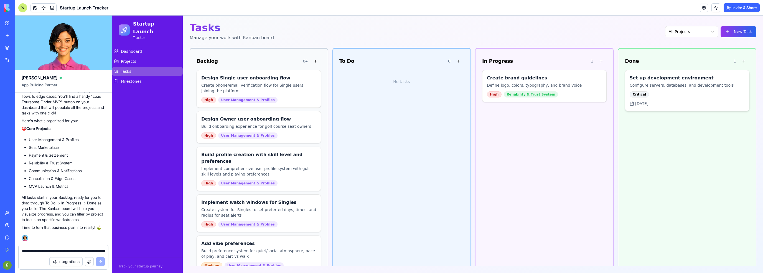
click at [682, 87] on p "Configure servers, databases, and development tools" at bounding box center [687, 85] width 115 height 6
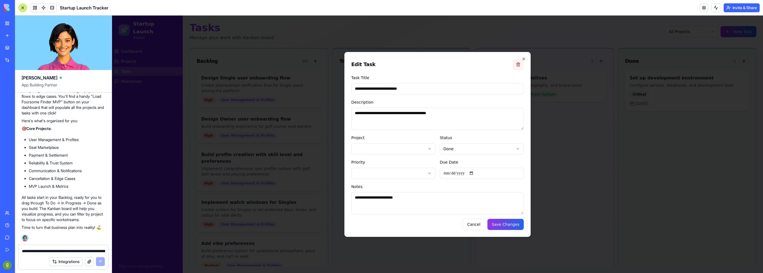
click at [516, 64] on button at bounding box center [518, 64] width 11 height 11
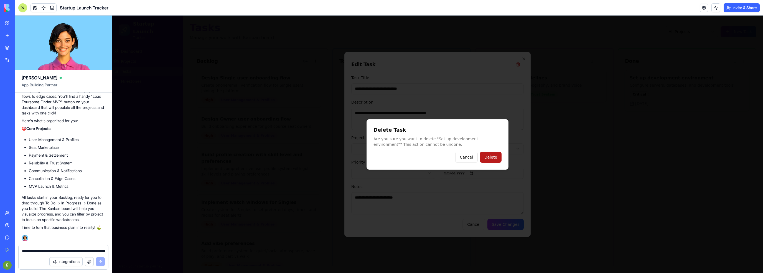
click at [493, 153] on button "Delete" at bounding box center [491, 156] width 22 height 11
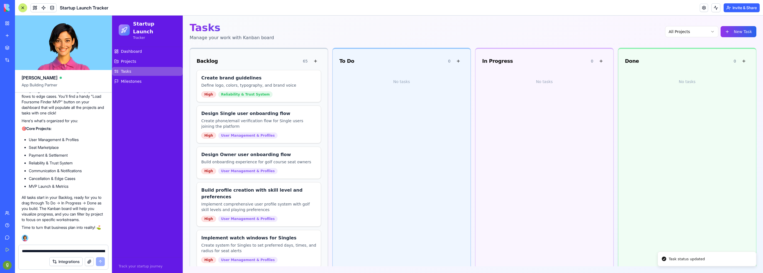
click at [147, 67] on link "Tasks" at bounding box center [147, 71] width 71 height 9
click at [143, 57] on link "Projects" at bounding box center [147, 61] width 71 height 9
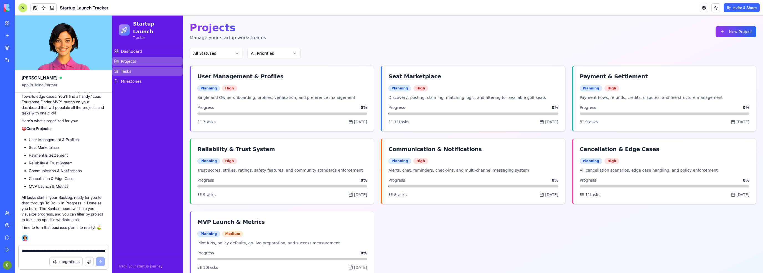
click at [143, 67] on link "Tasks" at bounding box center [147, 71] width 71 height 9
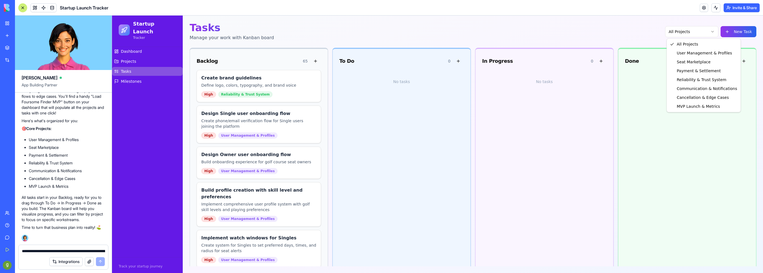
click at [676, 37] on body "Startup Launch Tracker Dashboard Projects Tasks Milestones Track your startup j…" at bounding box center [437, 144] width 651 height 257
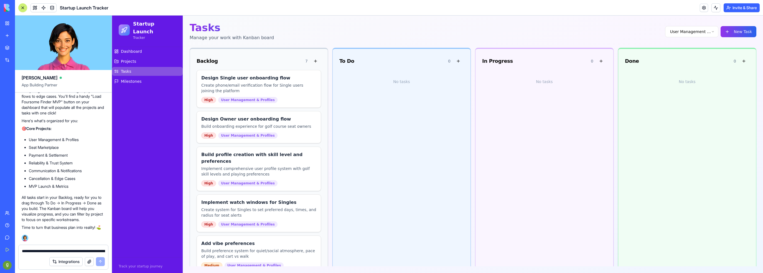
click at [712, 30] on html "Startup Launch Tracker Dashboard Projects Tasks Milestones Track your startup j…" at bounding box center [437, 144] width 651 height 257
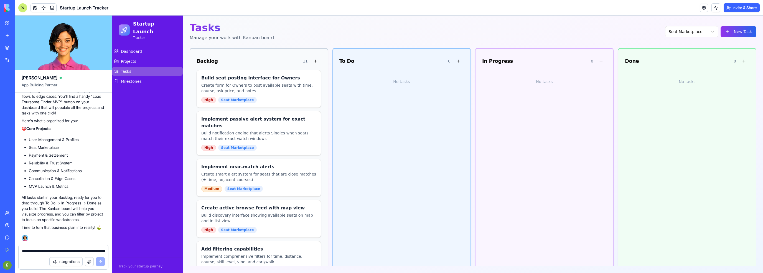
click at [681, 35] on html "Startup Launch Tracker Dashboard Projects Tasks Milestones Track your startup j…" at bounding box center [437, 144] width 651 height 257
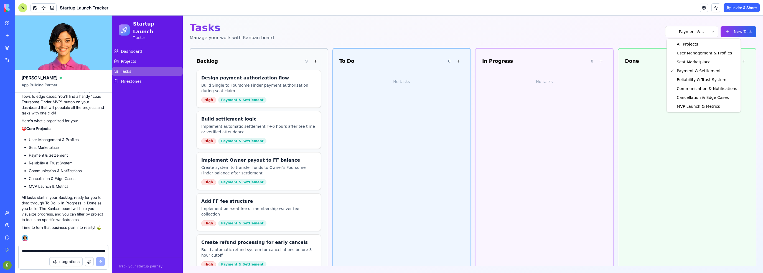
click at [680, 34] on html "Startup Launch Tracker Dashboard Projects Tasks Milestones Track your startup j…" at bounding box center [437, 144] width 651 height 257
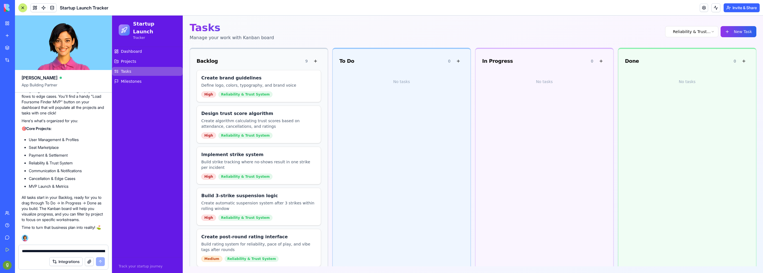
click at [684, 37] on html "Startup Launch Tracker Dashboard Projects Tasks Milestones Track your startup j…" at bounding box center [437, 144] width 651 height 257
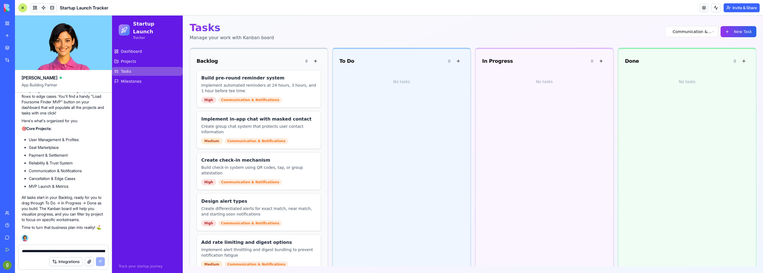
click at [690, 28] on html "Startup Launch Tracker Dashboard Projects Tasks Milestones Track your startup j…" at bounding box center [437, 144] width 651 height 257
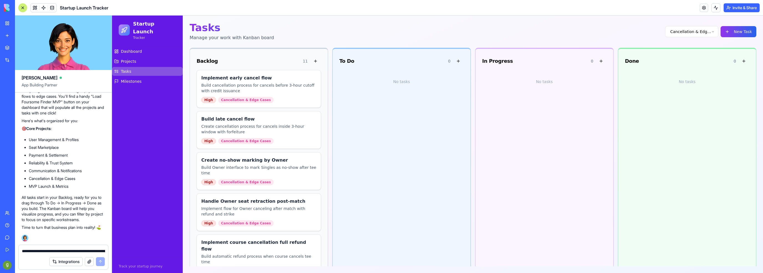
click at [700, 34] on html "Startup Launch Tracker Dashboard Projects Tasks Milestones Track your startup j…" at bounding box center [437, 144] width 651 height 257
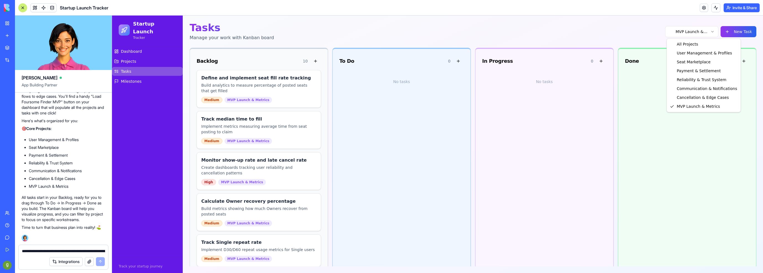
click at [705, 29] on html "Startup Launch Tracker Dashboard Projects Tasks Milestones Track your startup j…" at bounding box center [437, 144] width 651 height 257
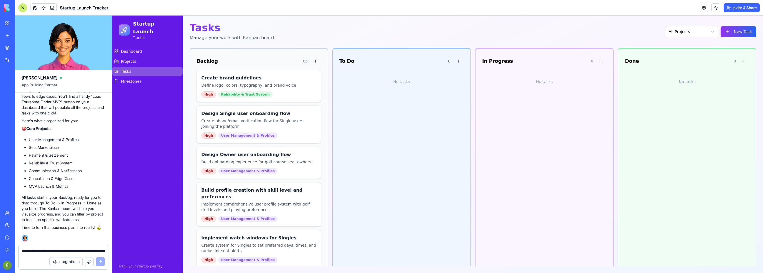
click at [343, 91] on div "No tasks" at bounding box center [402, 81] width 125 height 23
click at [128, 59] on span "Projects" at bounding box center [128, 62] width 15 height 6
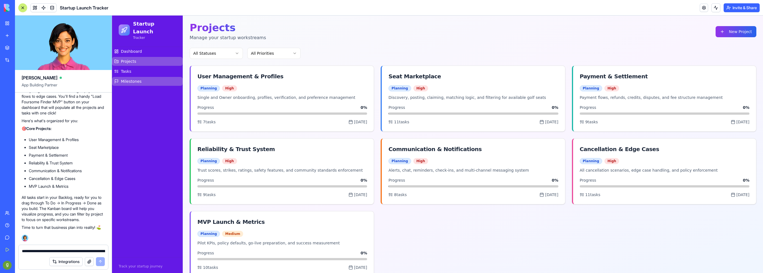
click at [131, 79] on span "Milestones" at bounding box center [131, 82] width 21 height 6
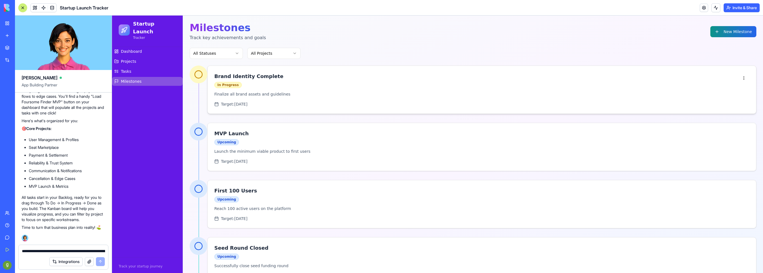
click at [254, 77] on h3 "Brand Identity Complete" at bounding box center [476, 76] width 524 height 8
click at [251, 77] on h3 "Brand Identity Complete" at bounding box center [476, 76] width 524 height 8
click at [122, 67] on link "Tasks" at bounding box center [147, 71] width 71 height 9
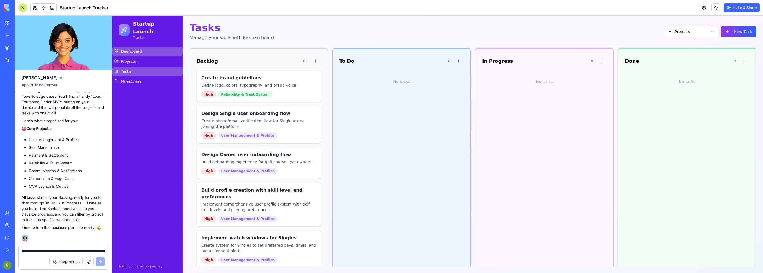
click at [124, 47] on link "Dashboard" at bounding box center [147, 51] width 71 height 9
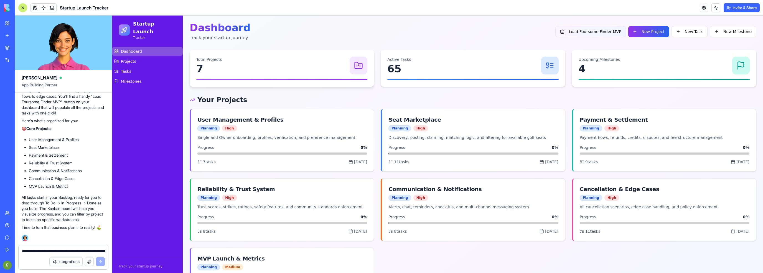
click at [292, 69] on div "Total Projects 7" at bounding box center [281, 66] width 171 height 18
click at [582, 75] on div "Upcoming Milestones 4" at bounding box center [664, 68] width 184 height 37
click at [120, 77] on link "Milestones" at bounding box center [147, 81] width 71 height 9
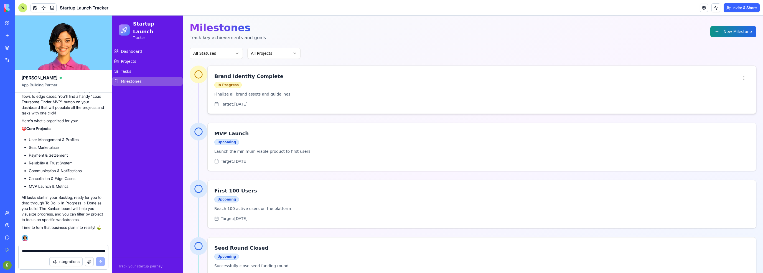
click at [231, 79] on h3 "Brand Identity Complete" at bounding box center [476, 76] width 524 height 8
click at [742, 78] on html "Startup Launch Tracker Dashboard Projects Tasks Milestones Track your startup j…" at bounding box center [437, 154] width 651 height 276
click at [737, 244] on html "Startup Launch Tracker Dashboard Projects Tasks Milestones Track your startup j…" at bounding box center [437, 154] width 651 height 276
click at [745, 249] on html "Startup Launch Tracker Dashboard Projects Tasks Milestones Track your startup j…" at bounding box center [437, 154] width 651 height 276
click at [730, 238] on div "Delete" at bounding box center [728, 236] width 33 height 9
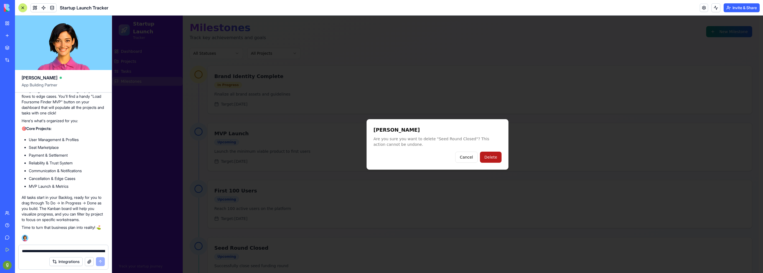
click at [491, 158] on button "Delete" at bounding box center [491, 156] width 22 height 11
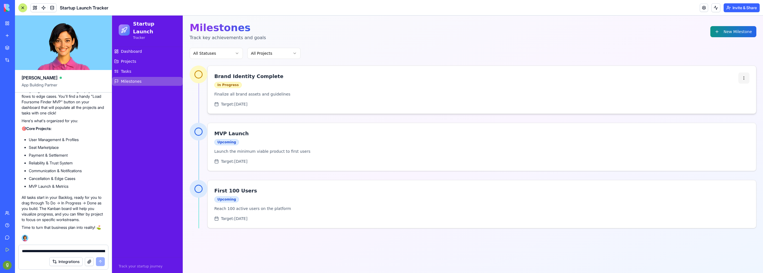
click at [746, 77] on html "Startup Launch Tracker Dashboard Projects Tasks Milestones Track your startup j…" at bounding box center [437, 144] width 651 height 257
click at [732, 94] on div "Edit" at bounding box center [732, 90] width 33 height 9
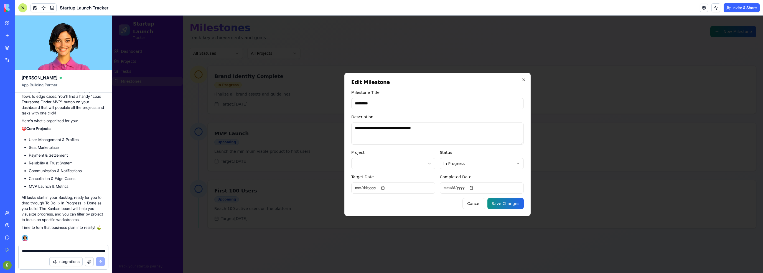
type input "********"
click at [498, 163] on body "**********" at bounding box center [437, 144] width 651 height 257
click at [409, 128] on textarea "**********" at bounding box center [437, 133] width 173 height 22
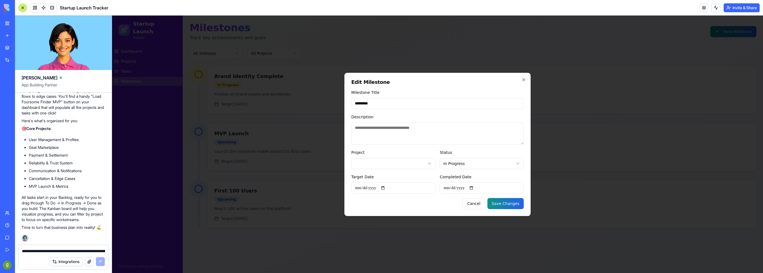
click at [385, 103] on input "********" at bounding box center [437, 103] width 173 height 11
type input "**********"
click at [386, 188] on input "**********" at bounding box center [393, 187] width 84 height 11
click at [504, 202] on button "Save Changes" at bounding box center [506, 203] width 37 height 11
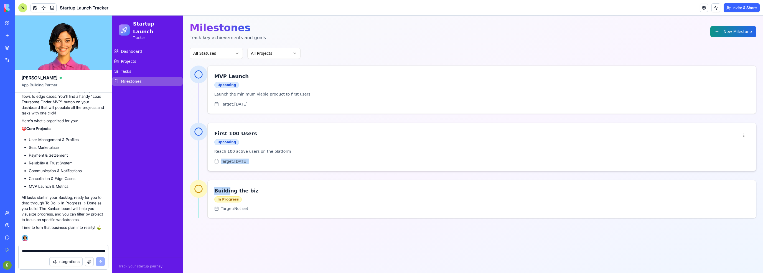
drag, startPoint x: 227, startPoint y: 182, endPoint x: 210, endPoint y: 160, distance: 27.8
click at [212, 158] on div "MVP Launch Upcoming Launch the minimum viable product to first users Target: [D…" at bounding box center [473, 141] width 567 height 153
click at [202, 191] on circle at bounding box center [198, 188] width 7 height 7
drag, startPoint x: 201, startPoint y: 188, endPoint x: 199, endPoint y: 101, distance: 87.1
click at [199, 102] on div "MVP Launch Upcoming Launch the minimum viable product to first users Target: [D…" at bounding box center [473, 141] width 567 height 153
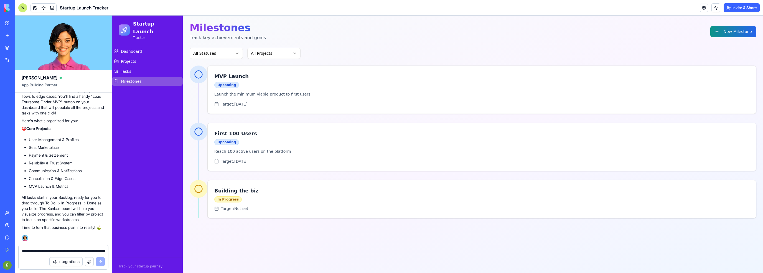
click at [199, 95] on div "MVP Launch Upcoming Launch the minimum viable product to first users Target: [D…" at bounding box center [473, 89] width 567 height 48
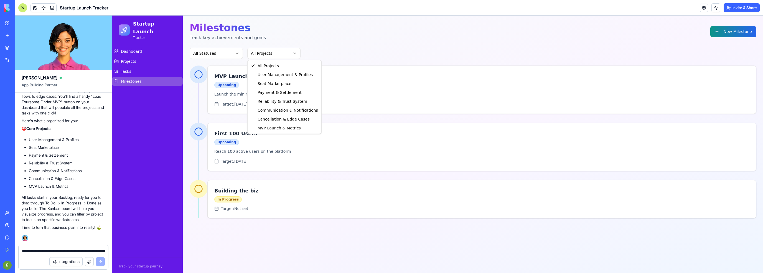
click at [269, 55] on html "Startup Launch Tracker Dashboard Projects Tasks Milestones Track your startup j…" at bounding box center [437, 144] width 651 height 257
click at [215, 54] on html "Startup Launch Tracker Dashboard Projects Tasks Milestones Track your startup j…" at bounding box center [437, 144] width 651 height 257
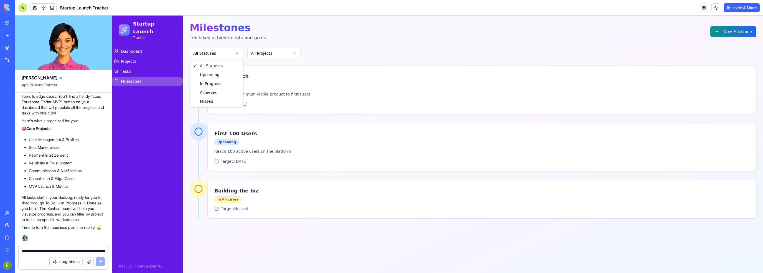
click at [216, 55] on html "Startup Launch Tracker Dashboard Projects Tasks Milestones Track your startup j…" at bounding box center [437, 144] width 651 height 257
click at [201, 186] on circle at bounding box center [198, 188] width 7 height 7
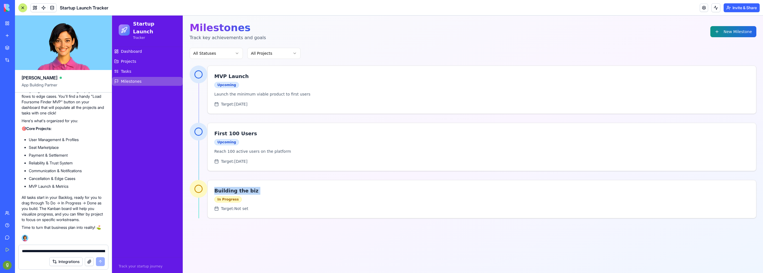
click at [201, 186] on circle at bounding box center [198, 188] width 7 height 7
click at [233, 197] on div "In Progress" at bounding box center [227, 199] width 27 height 6
click at [233, 198] on div "In Progress" at bounding box center [227, 199] width 27 height 6
click at [742, 192] on html "Startup Launch Tracker Dashboard Projects Tasks Milestones Track your startup j…" at bounding box center [437, 144] width 651 height 257
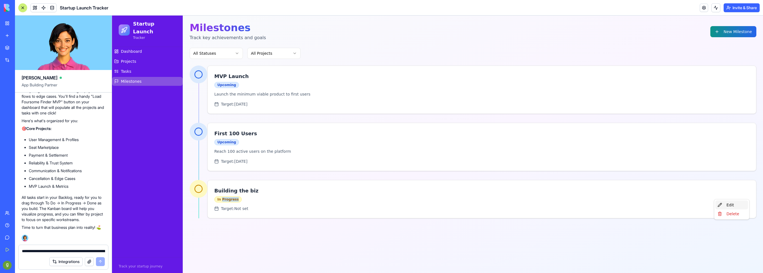
click at [733, 202] on div "Edit" at bounding box center [732, 204] width 33 height 9
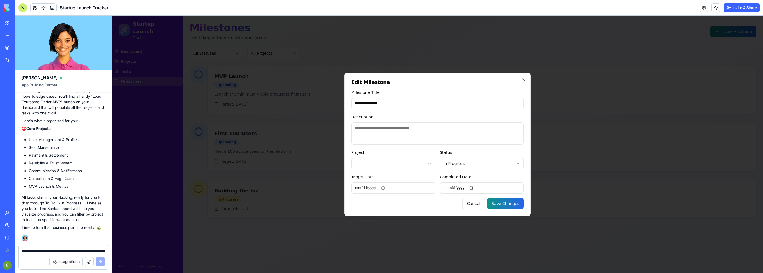
click at [286, 259] on div at bounding box center [437, 144] width 651 height 257
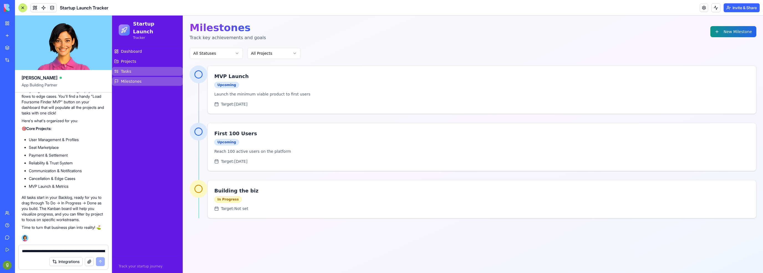
click at [139, 67] on link "Tasks" at bounding box center [147, 71] width 71 height 9
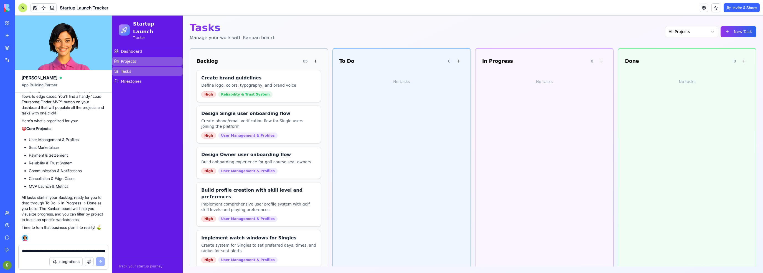
click at [135, 57] on link "Projects" at bounding box center [147, 61] width 71 height 9
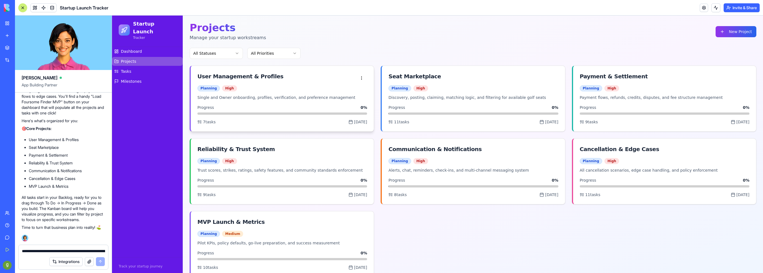
click at [209, 79] on div "User Management & Profiles" at bounding box center [241, 76] width 86 height 8
click at [246, 75] on div "User Management & Profiles" at bounding box center [241, 76] width 86 height 8
click at [247, 77] on div "User Management & Profiles" at bounding box center [241, 76] width 86 height 8
click at [132, 68] on ul "Dashboard Projects Tasks Milestones" at bounding box center [147, 66] width 71 height 39
click at [132, 67] on link "Tasks" at bounding box center [147, 71] width 71 height 9
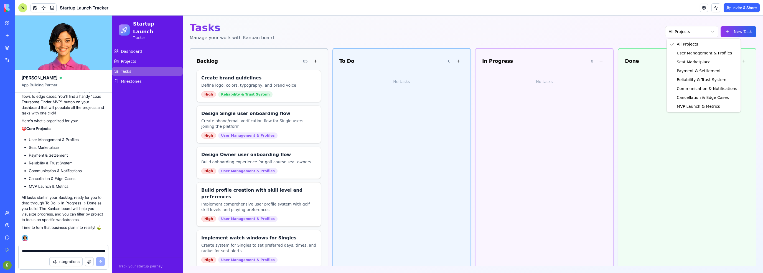
click at [683, 31] on html "Startup Launch Tracker Dashboard Projects Tasks Milestones Track your startup j…" at bounding box center [437, 144] width 651 height 257
